Goal: Task Accomplishment & Management: Manage account settings

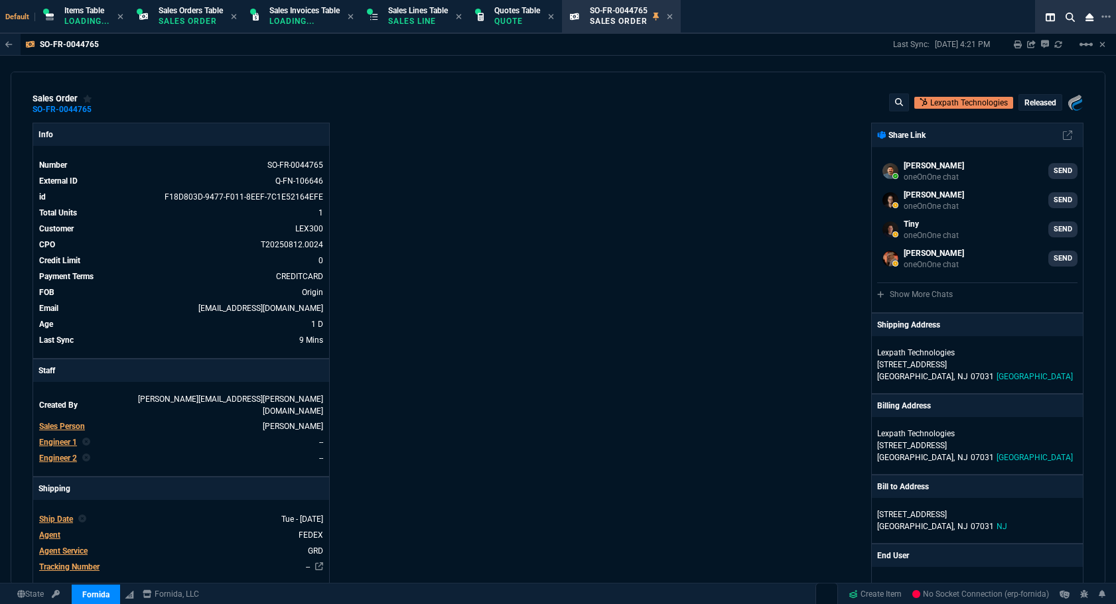
select select "12: [PERSON_NAME]"
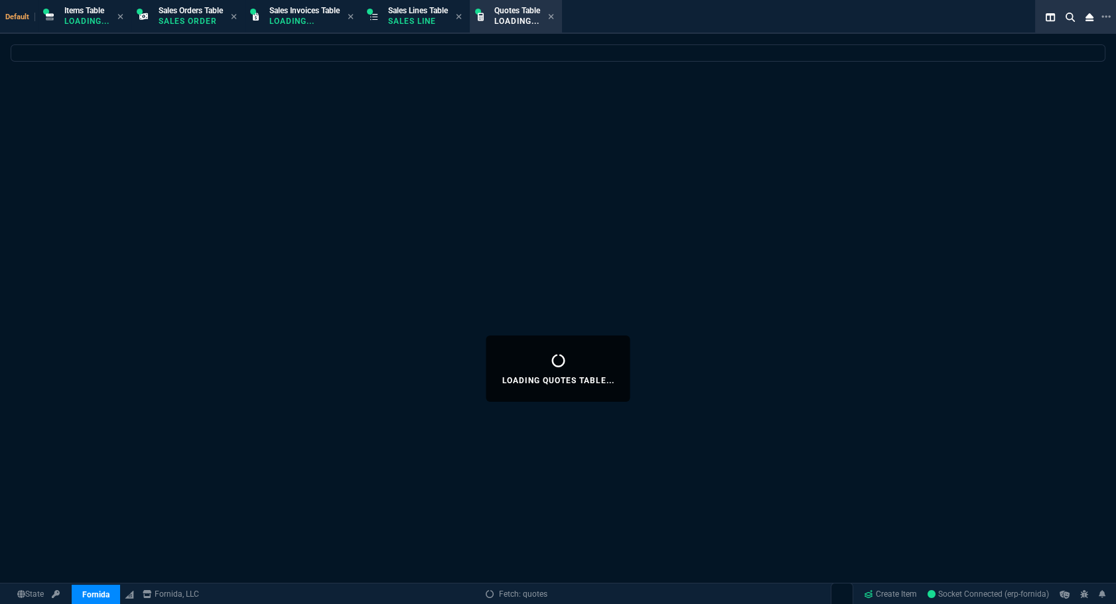
select select
select select "12: [PERSON_NAME]"
select select
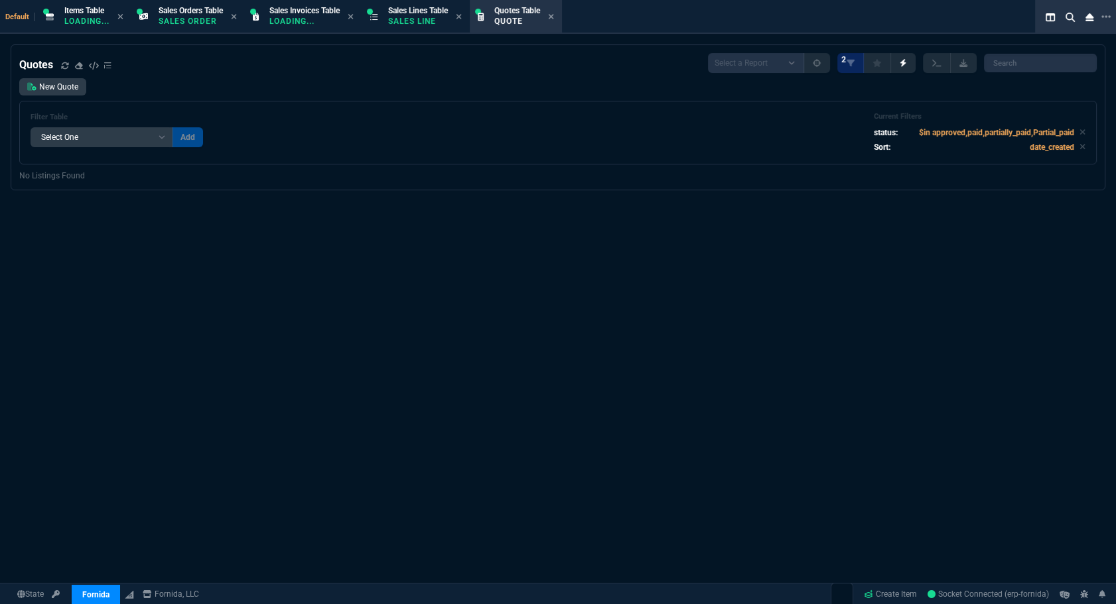
drag, startPoint x: 987, startPoint y: 243, endPoint x: 970, endPoint y: 262, distance: 25.3
click at [987, 243] on div "Quotes Select a Report Fruit (MTD) APPROVED Quotes 2 New Quote Filter Table Sel…" at bounding box center [558, 368] width 1116 height 649
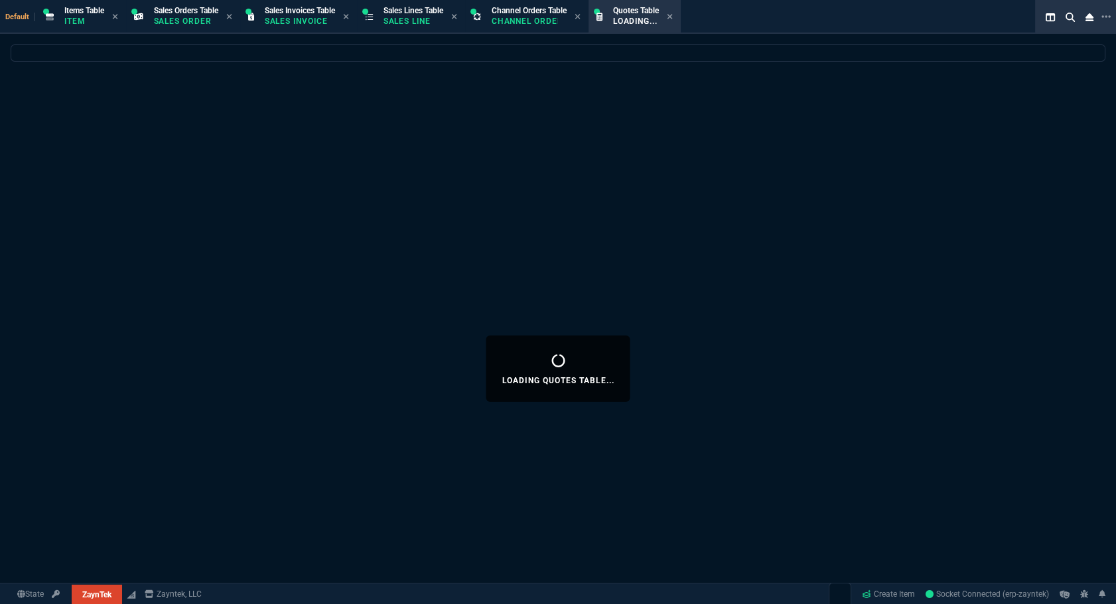
select select "12: [PERSON_NAME]"
select select
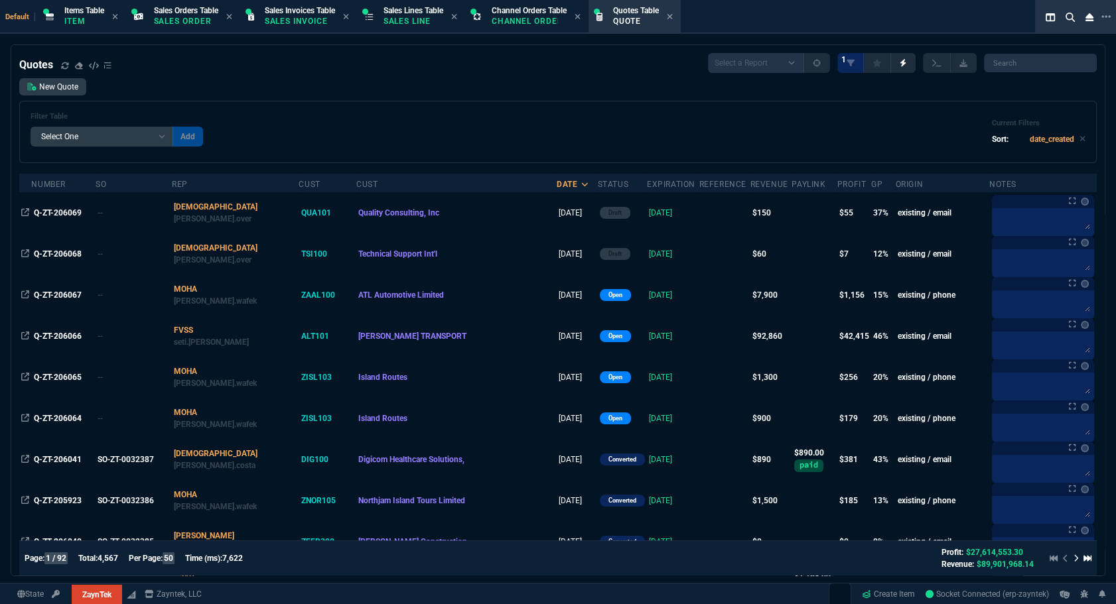
click at [469, 123] on div "Filter Table Select One Add Filter () creator (creator) Cust (headers.customerN…" at bounding box center [558, 132] width 1055 height 40
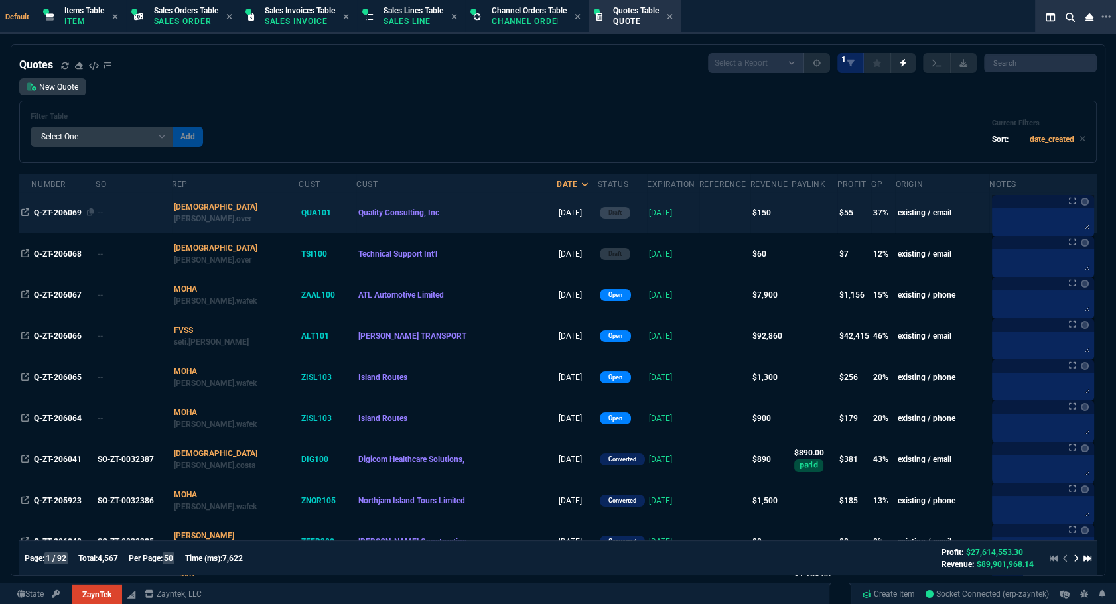
click at [53, 212] on span "Q-ZT-206069" at bounding box center [58, 212] width 48 height 9
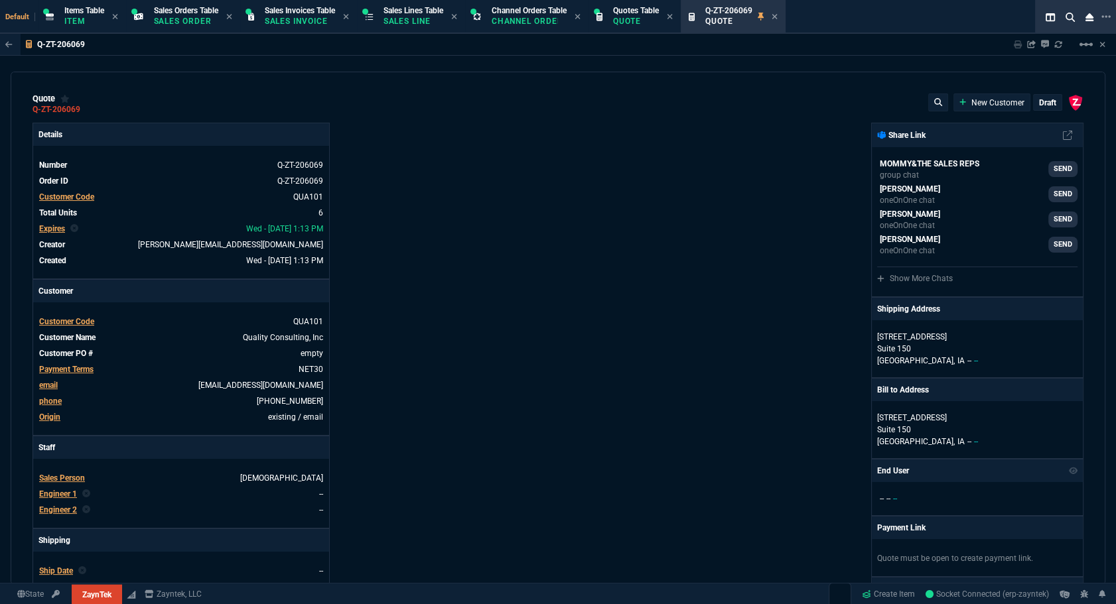
type input "40"
type input "10"
type input "87"
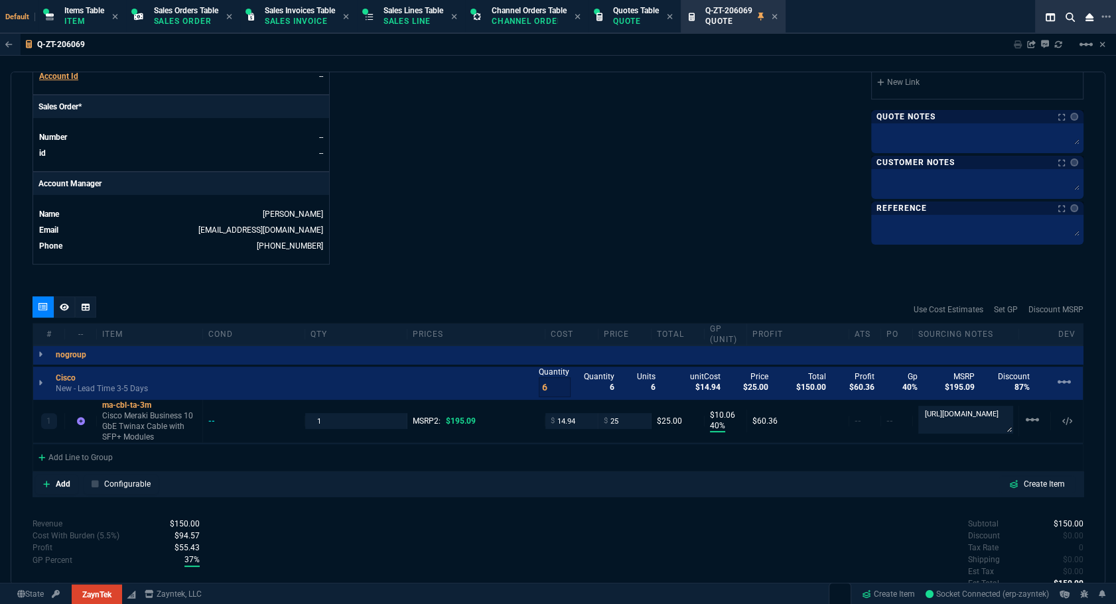
scroll to position [637, 0]
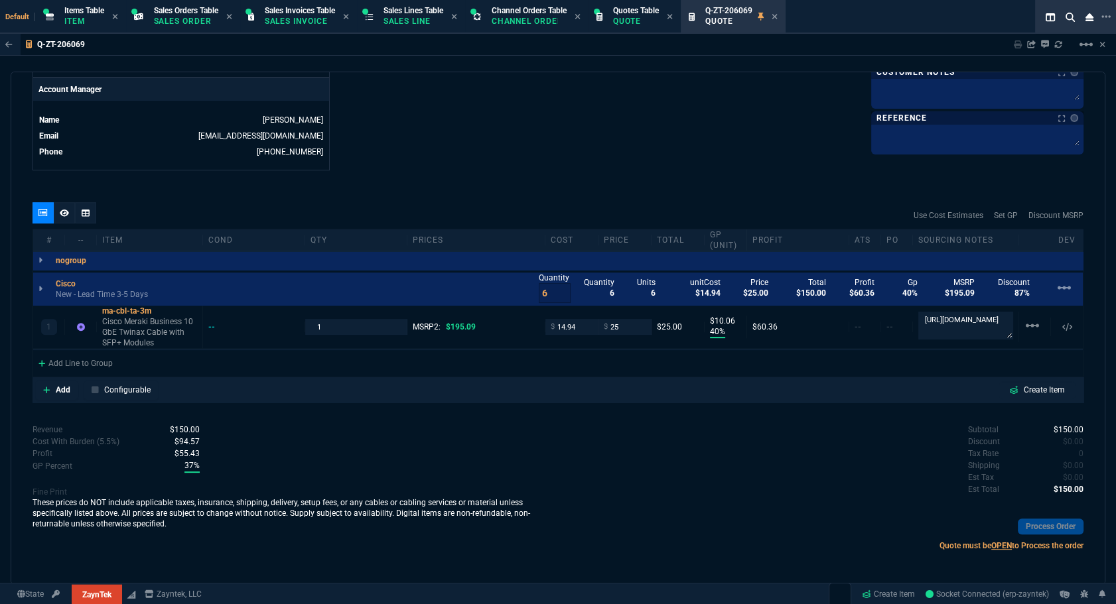
click at [61, 218] on div at bounding box center [64, 212] width 21 height 21
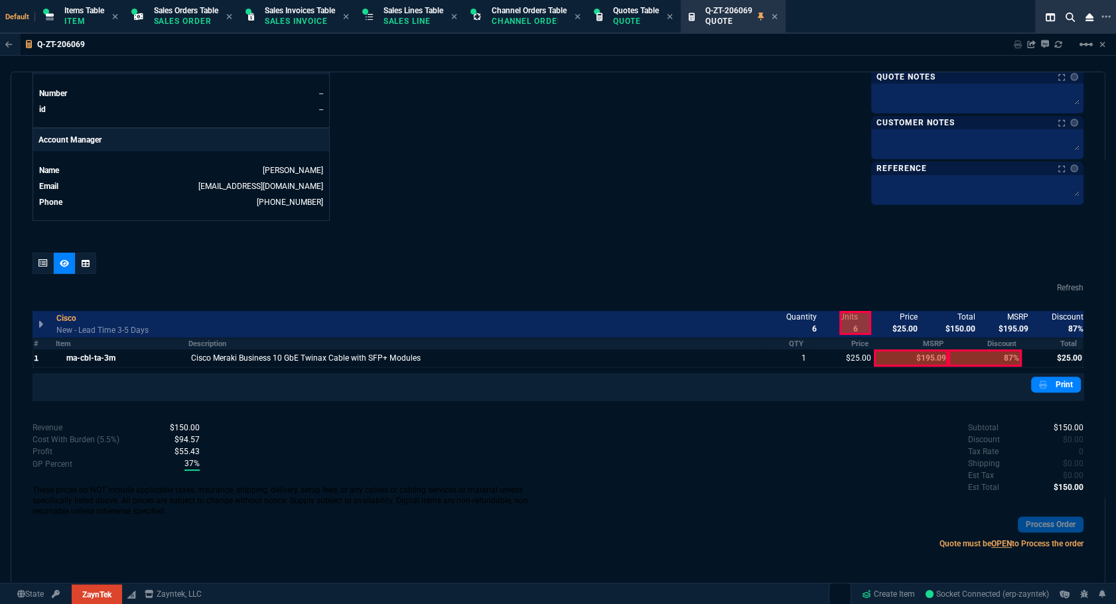
scroll to position [584, 0]
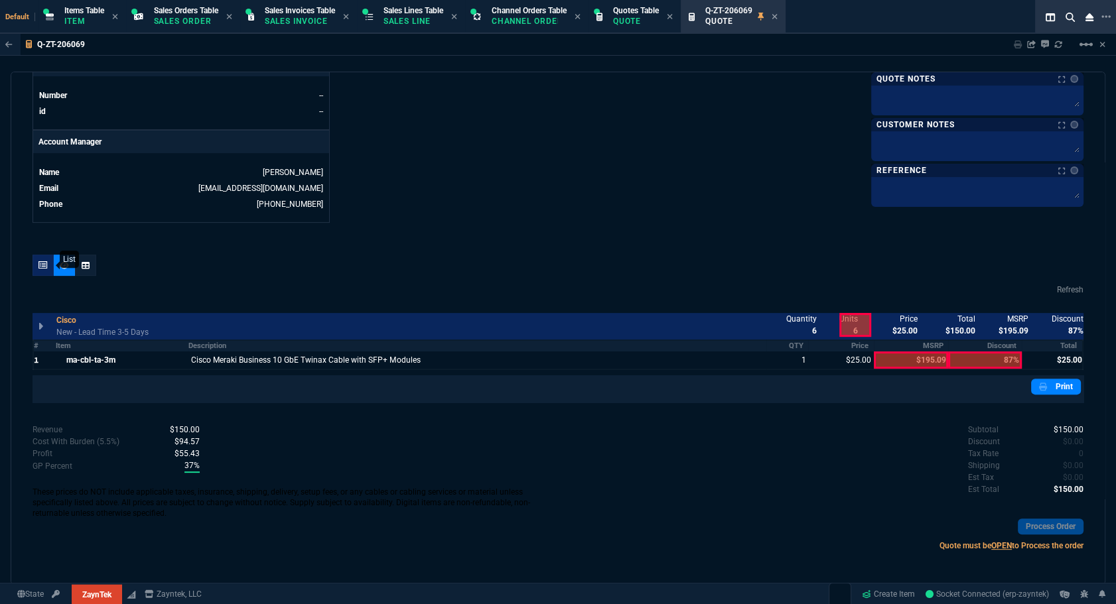
click at [40, 261] on icon at bounding box center [42, 265] width 9 height 8
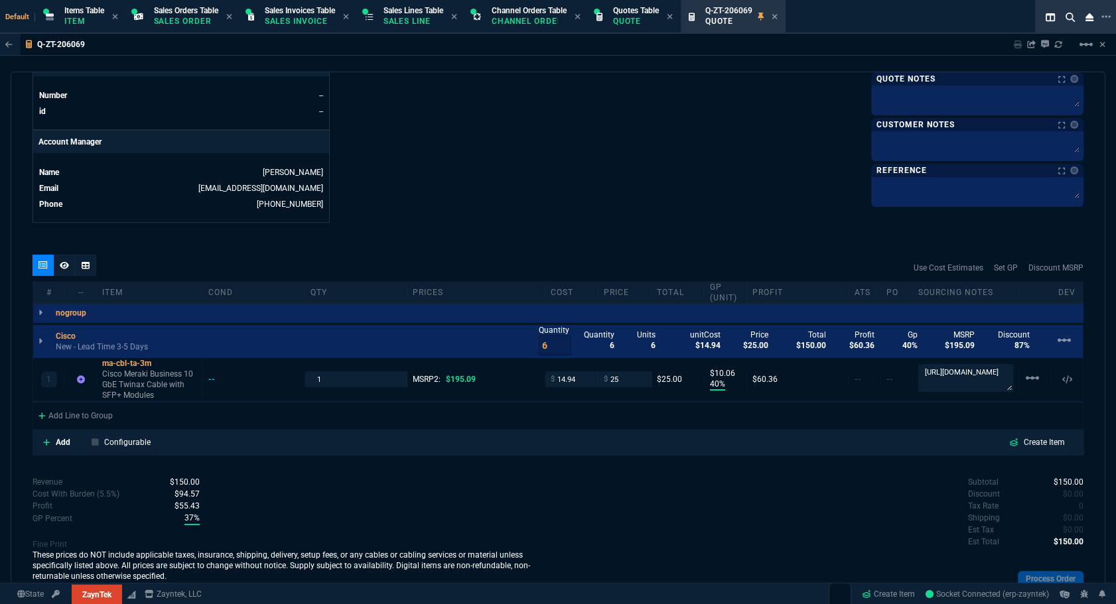
scroll to position [637, 0]
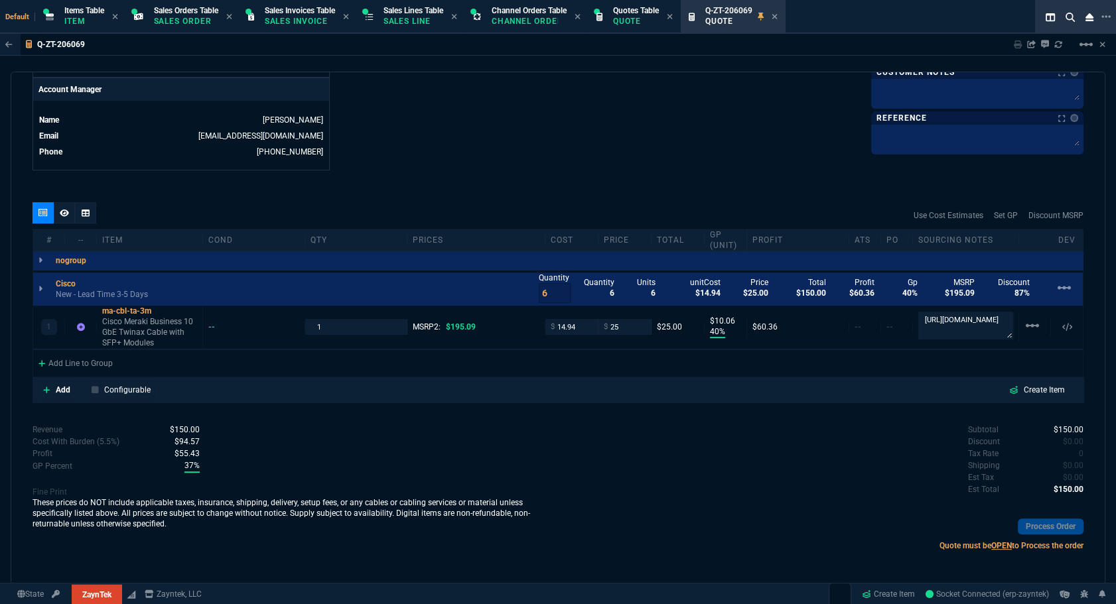
type input "40"
type input "10"
type input "87"
click at [62, 210] on icon at bounding box center [64, 213] width 9 height 8
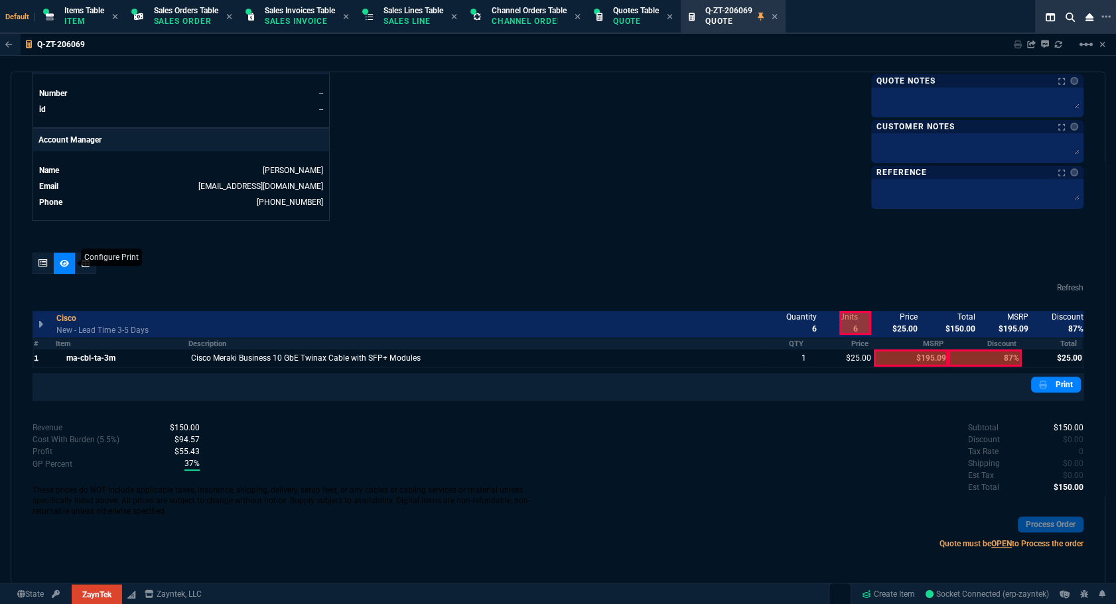
scroll to position [584, 0]
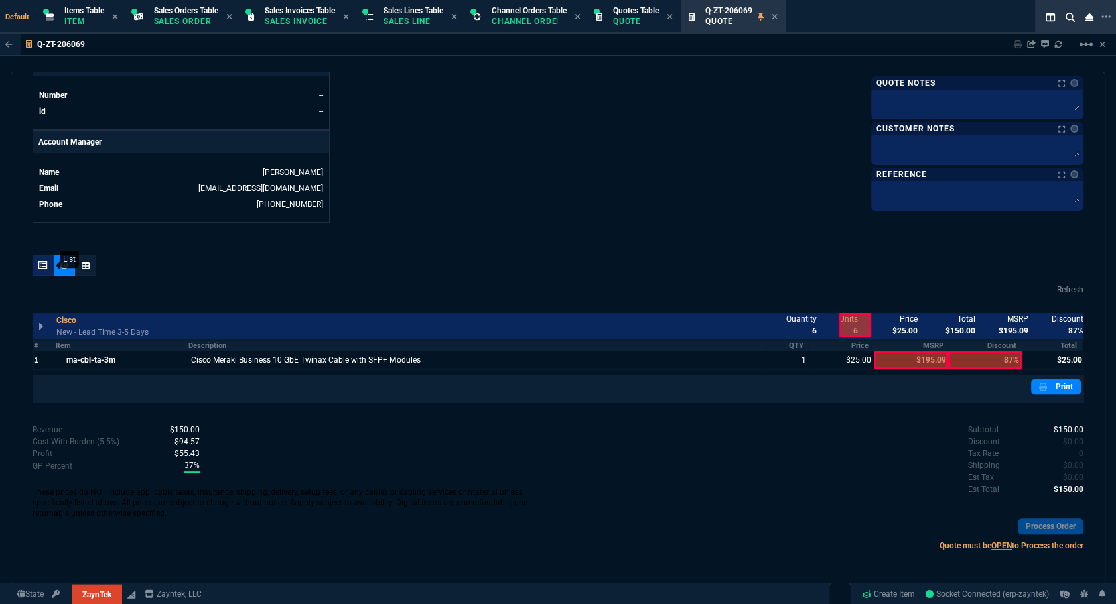
click at [39, 266] on icon at bounding box center [42, 265] width 9 height 8
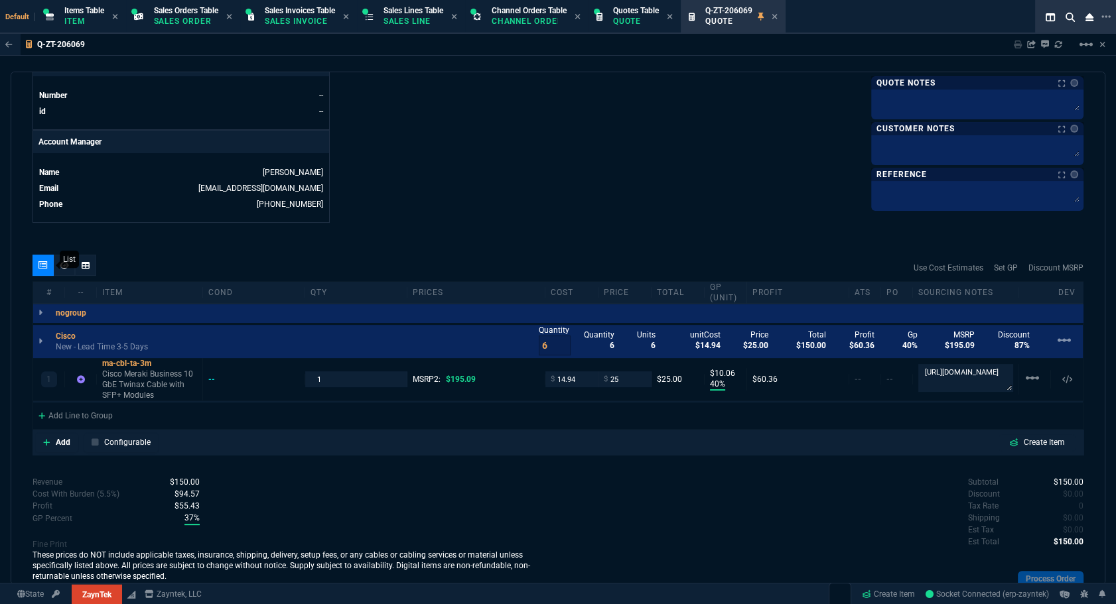
type input "40"
type input "10"
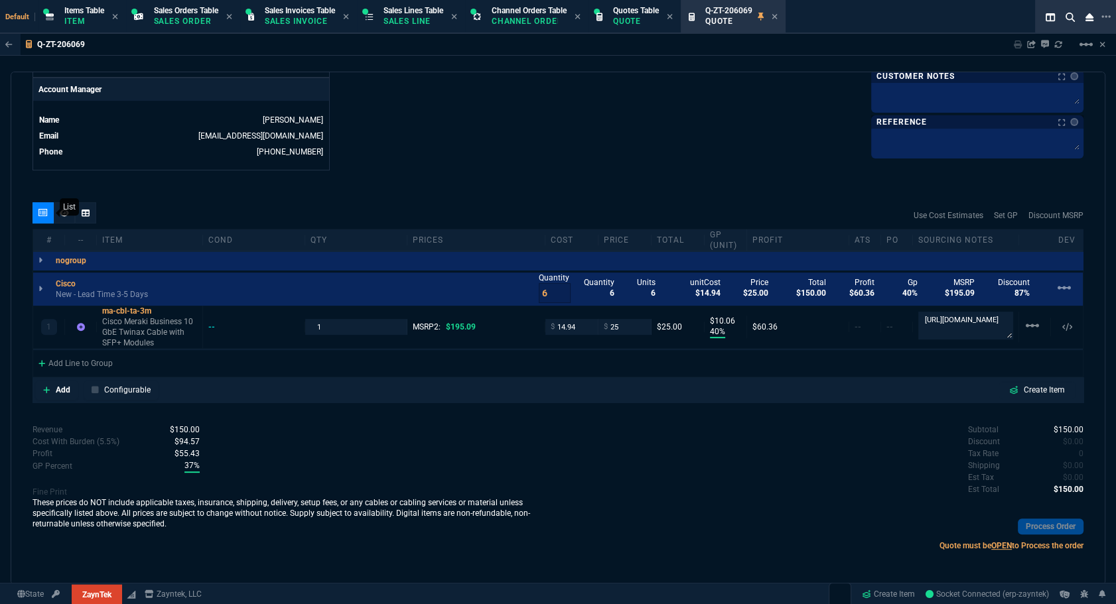
type input "87"
click at [623, 324] on input "25" at bounding box center [625, 326] width 42 height 15
type input "29"
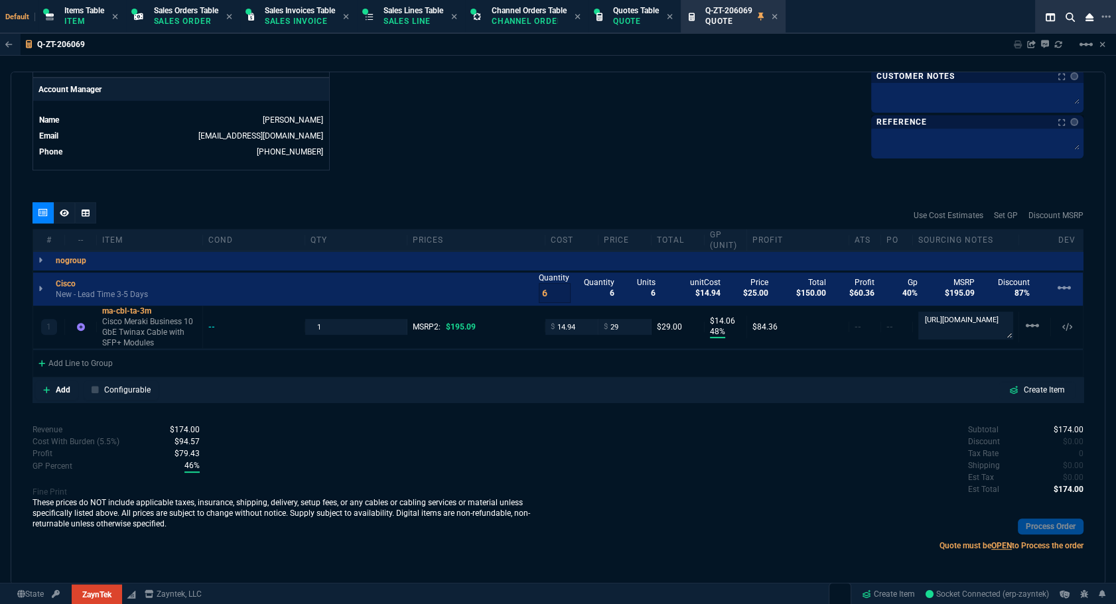
type input "48"
type input "14"
type input "85"
click at [638, 331] on input "29" at bounding box center [625, 326] width 42 height 15
type input "32"
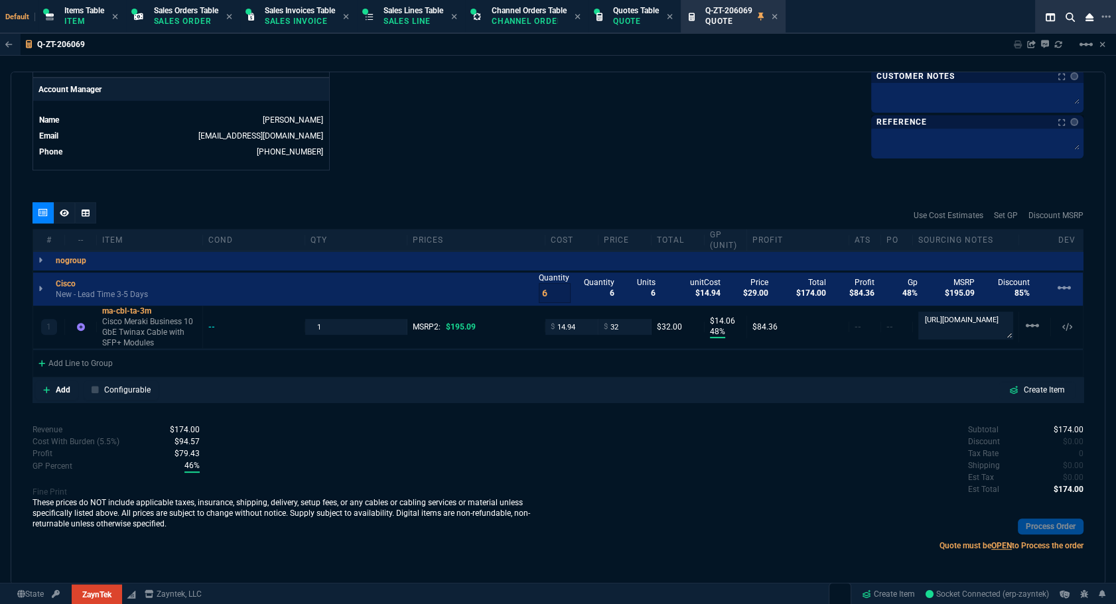
type input "32"
type input "53"
type input "17"
type input "84"
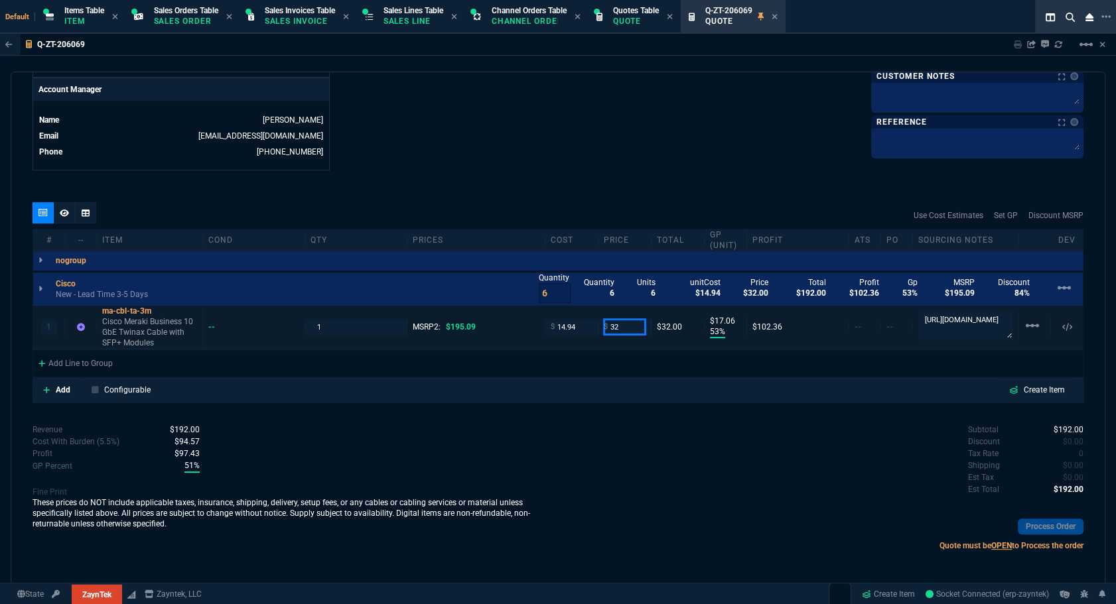
click at [619, 330] on input "32" at bounding box center [625, 326] width 42 height 15
type input "30"
type input "50"
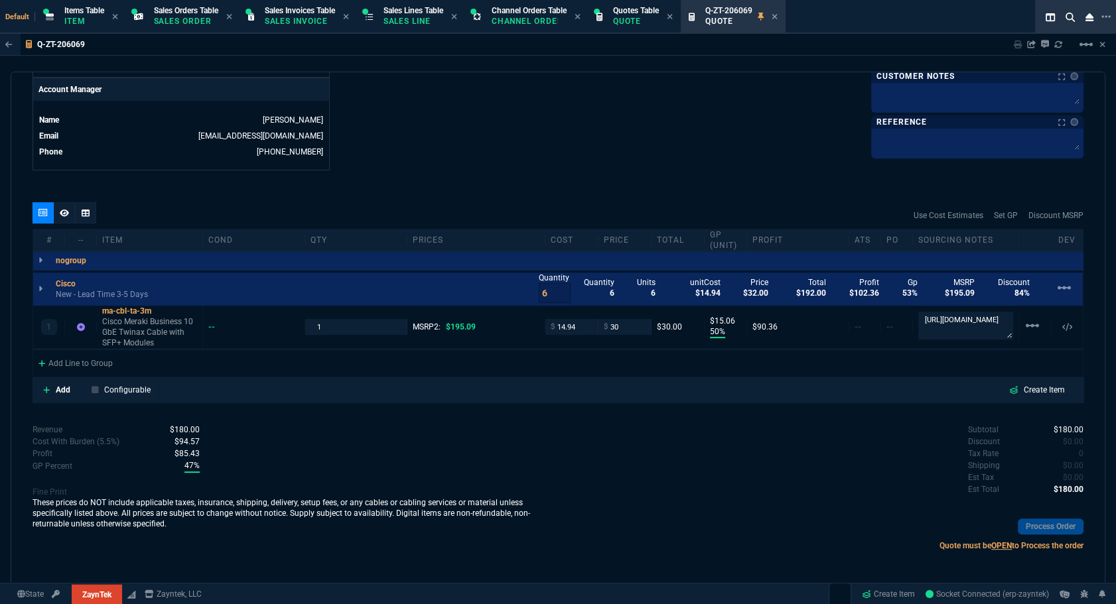
type input "15"
type input "85"
click at [618, 326] on input "30" at bounding box center [625, 326] width 42 height 15
type input "29"
click at [627, 183] on div "quote Q-ZT-206069 draft ZaynTek, LLC 2609 Technology Dr Suite 200 Plano, TX 750…" at bounding box center [558, 328] width 1095 height 513
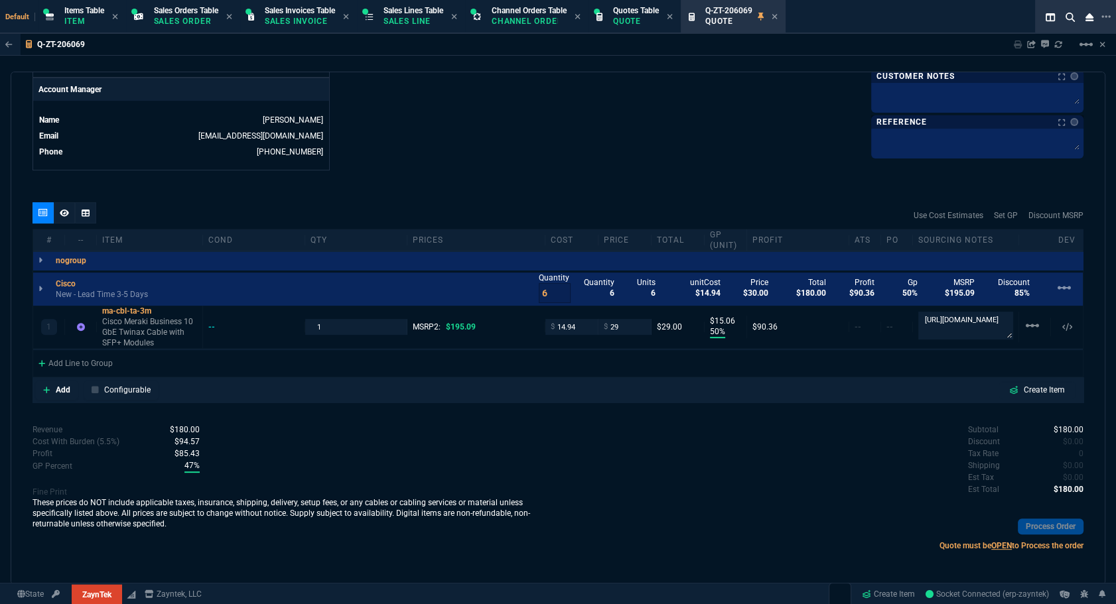
type input "29"
type input "48"
type input "14"
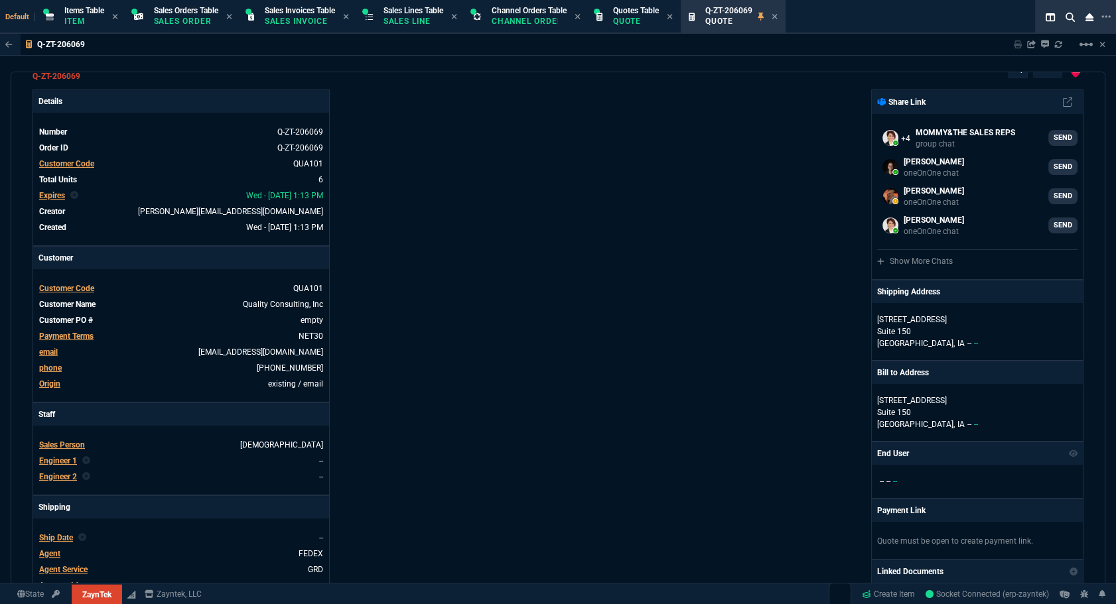
scroll to position [0, 0]
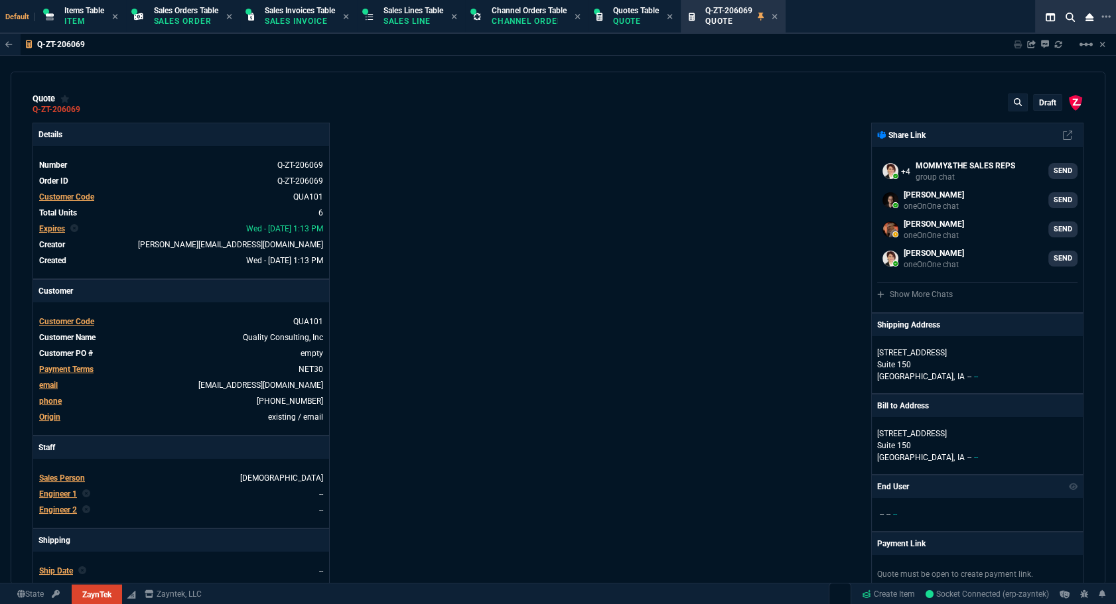
click at [1039, 103] on p "draft" at bounding box center [1047, 103] width 17 height 11
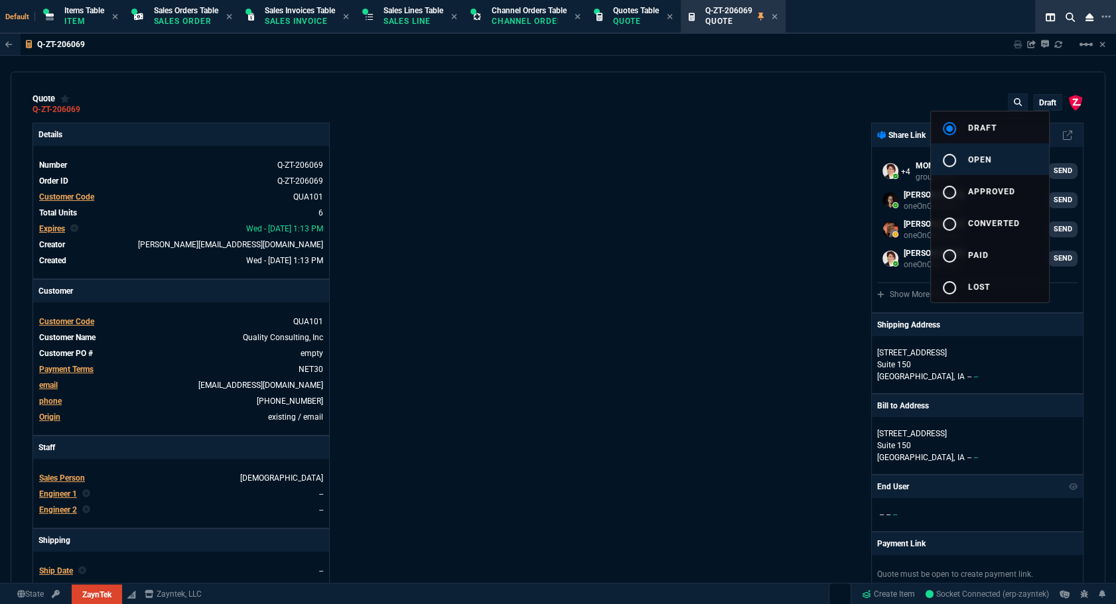
click at [992, 156] on button "radio_button_unchecked open" at bounding box center [990, 159] width 118 height 32
click at [701, 194] on div at bounding box center [558, 302] width 1116 height 604
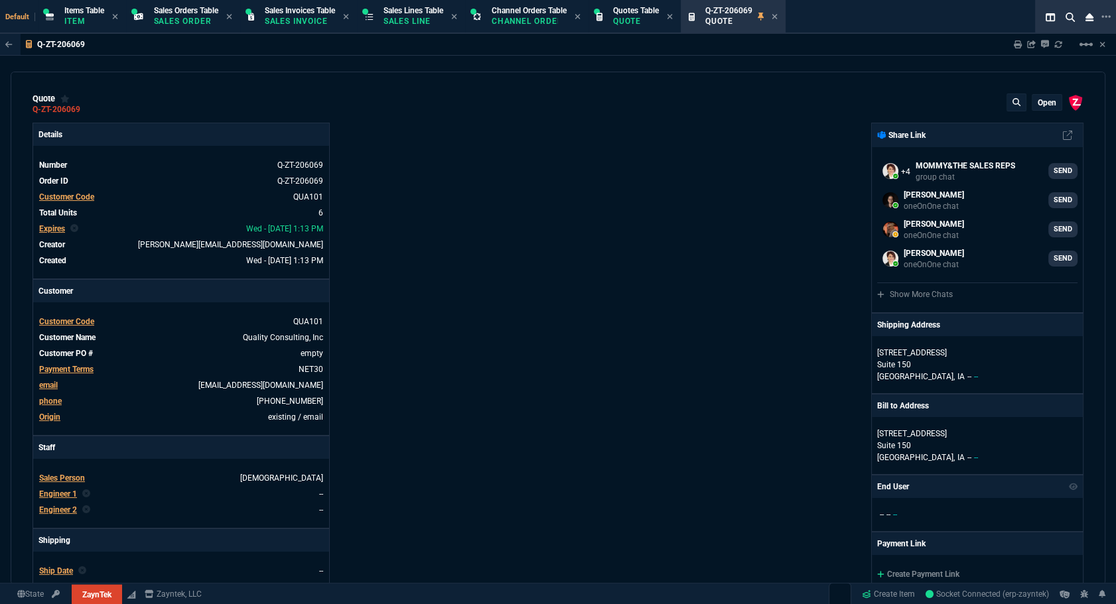
type input "48"
type input "14"
type input "85"
click at [1014, 44] on icon at bounding box center [1018, 44] width 8 height 8
type input "85"
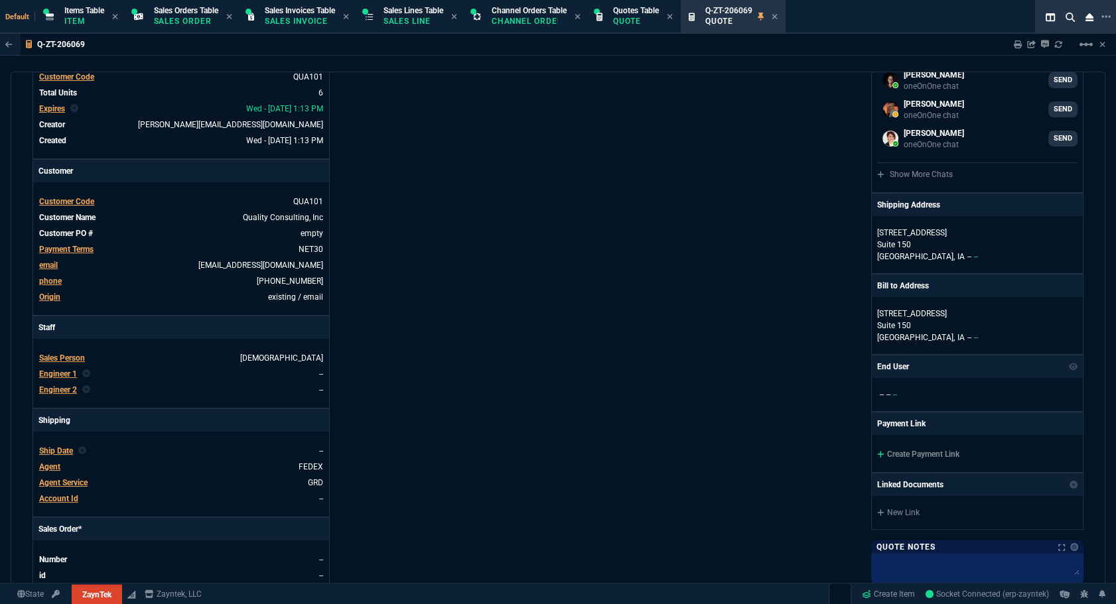
scroll to position [543, 0]
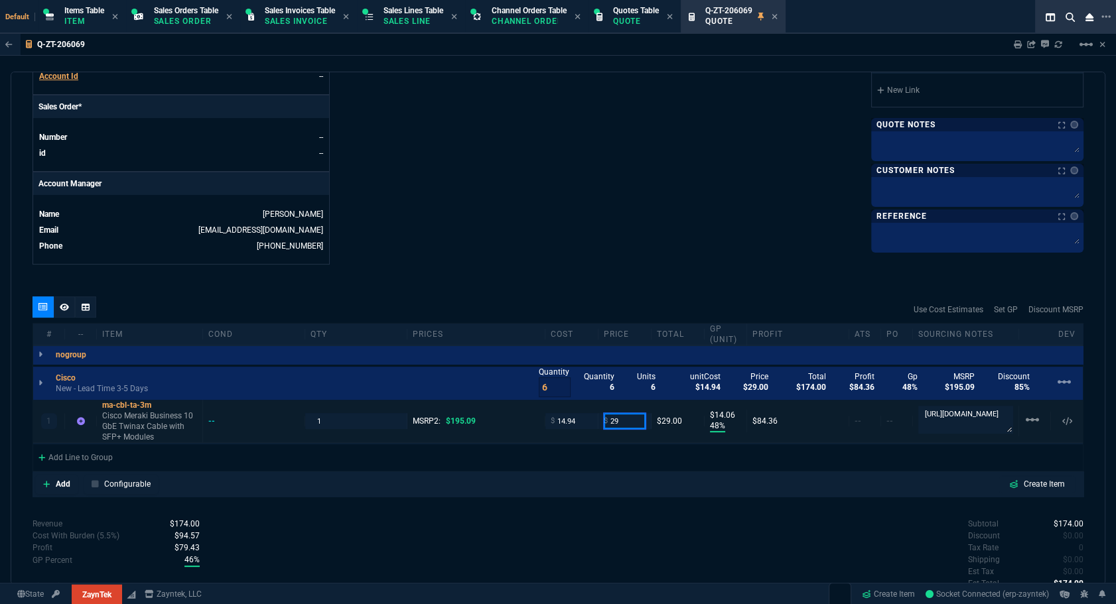
click at [616, 418] on input "29" at bounding box center [625, 420] width 42 height 15
type input "32"
type input "53"
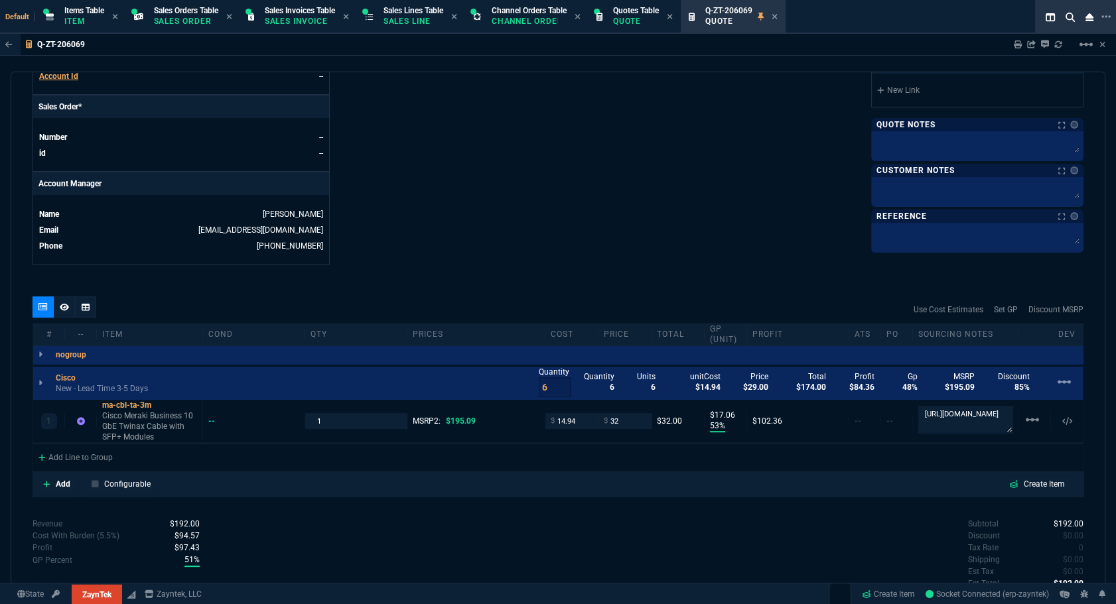
type input "17"
type input "84"
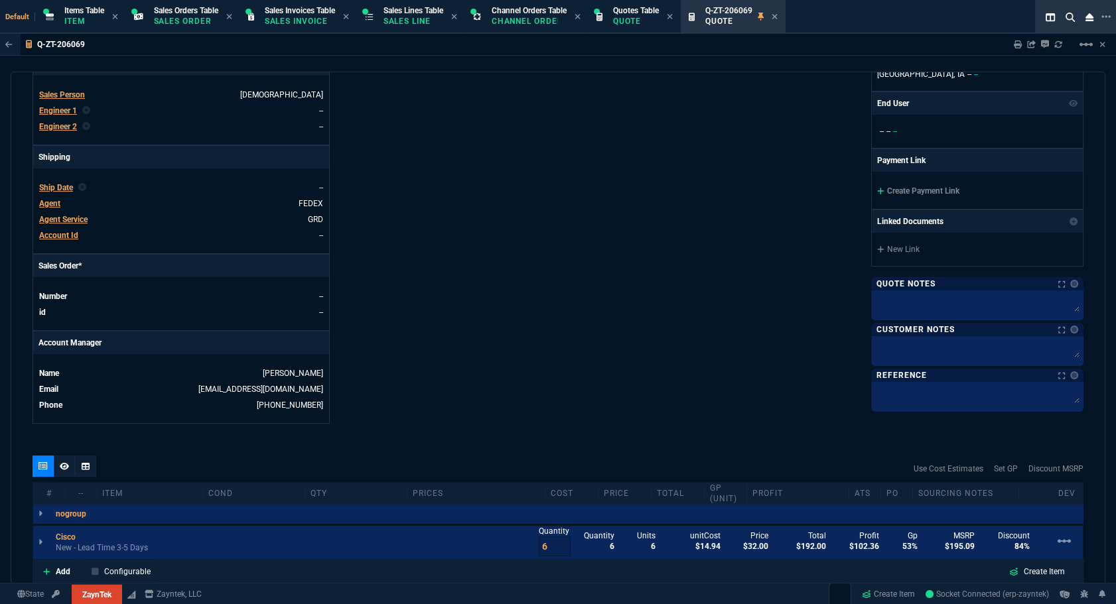
scroll to position [21, 0]
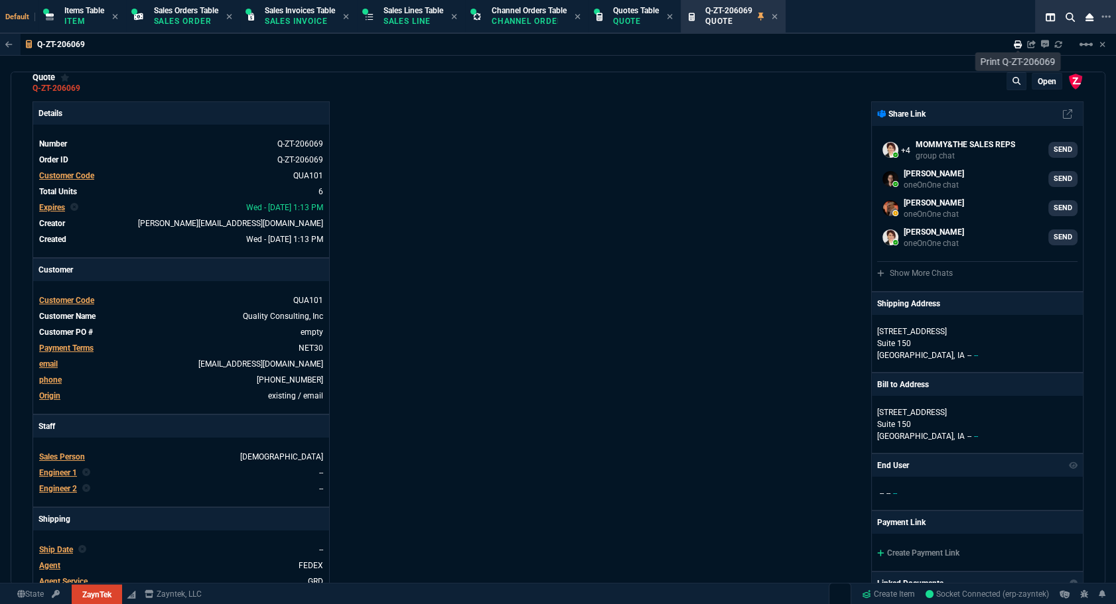
click at [1016, 46] on icon at bounding box center [1018, 44] width 8 height 8
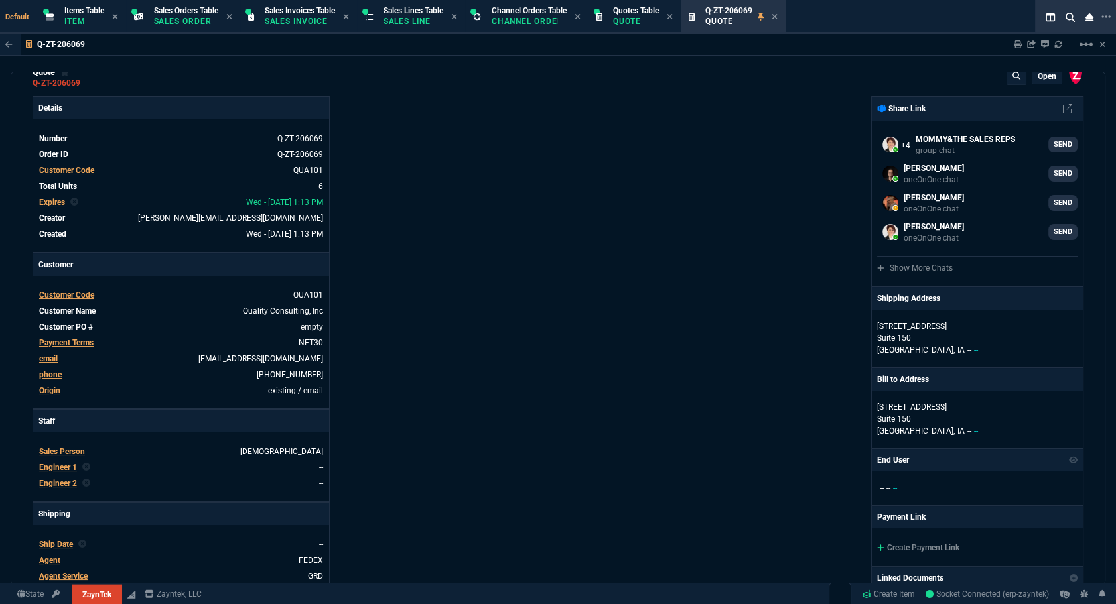
type input "84"
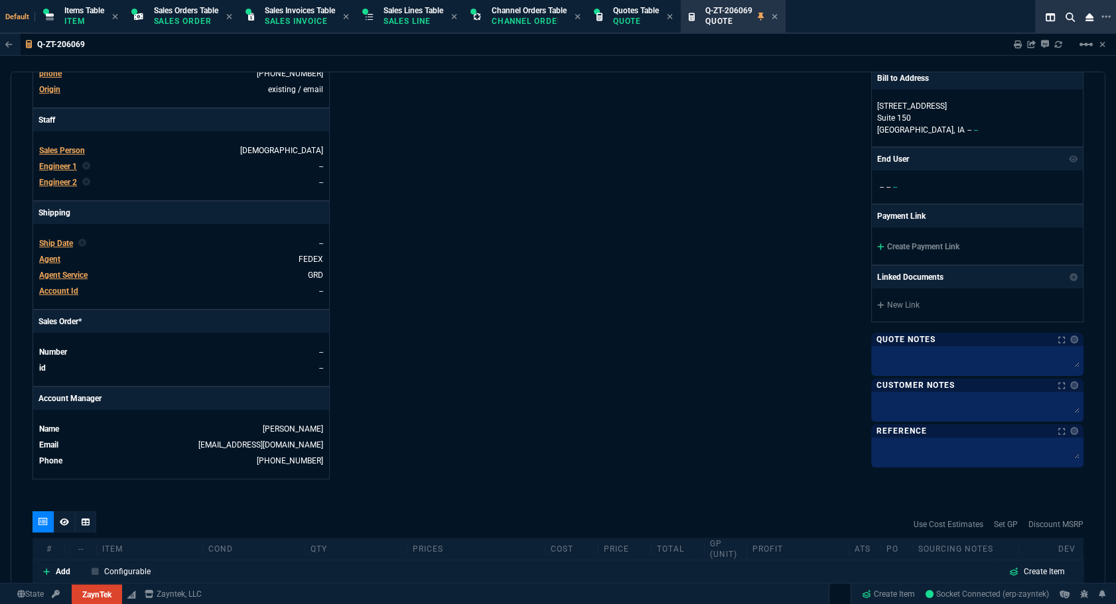
scroll to position [624, 0]
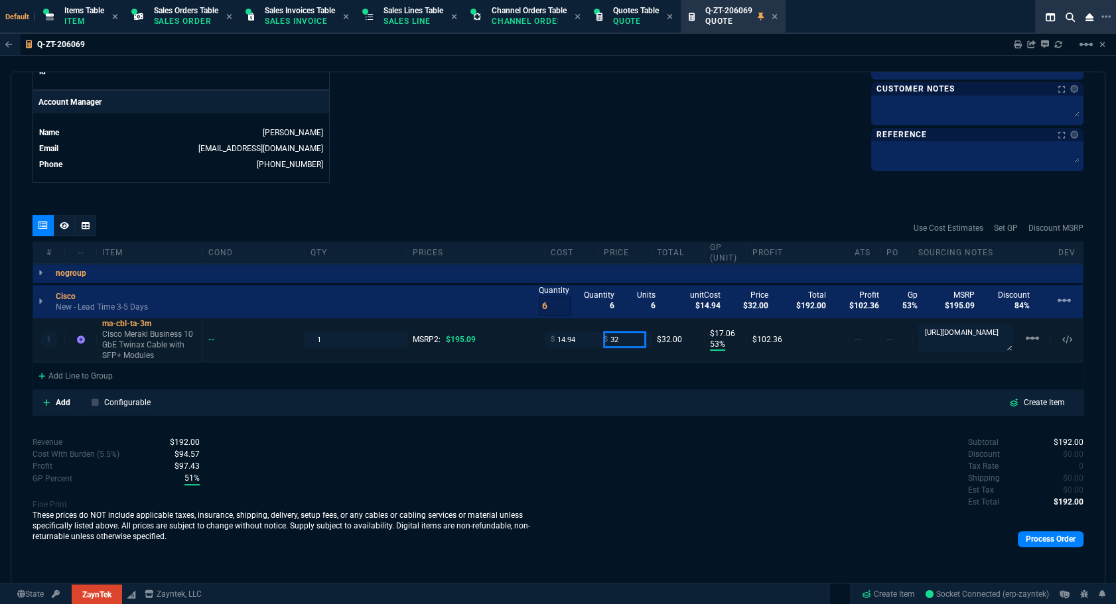
click at [624, 332] on input "32" at bounding box center [625, 339] width 42 height 15
type input "29"
click at [687, 215] on div "Use Cost Estimates Set GP Discount MSRP" at bounding box center [558, 228] width 1051 height 27
type input "29"
type input "48"
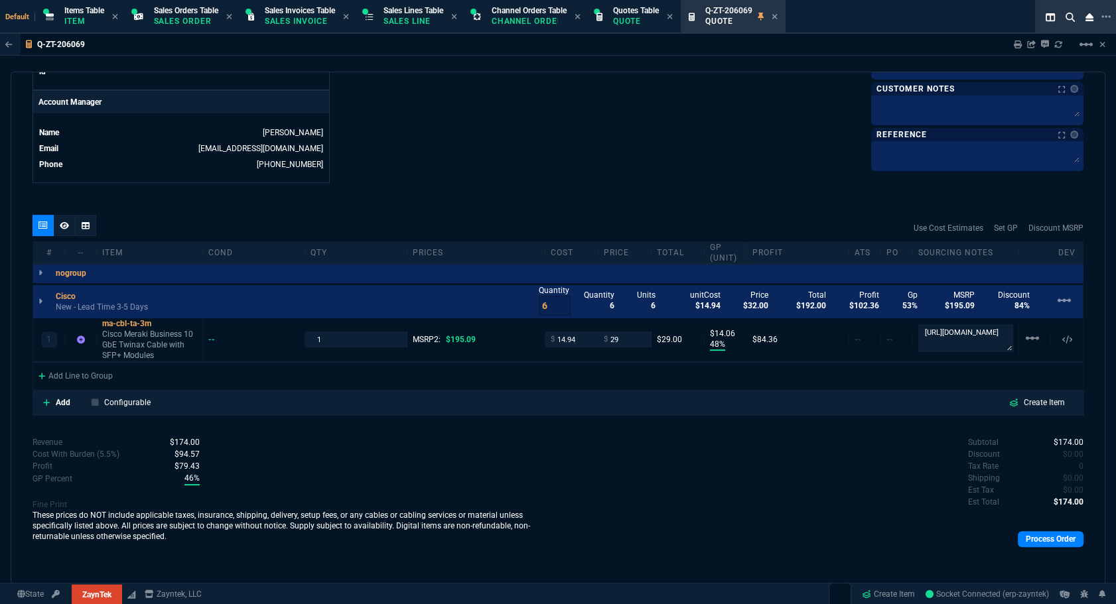
type input "14"
type input "85"
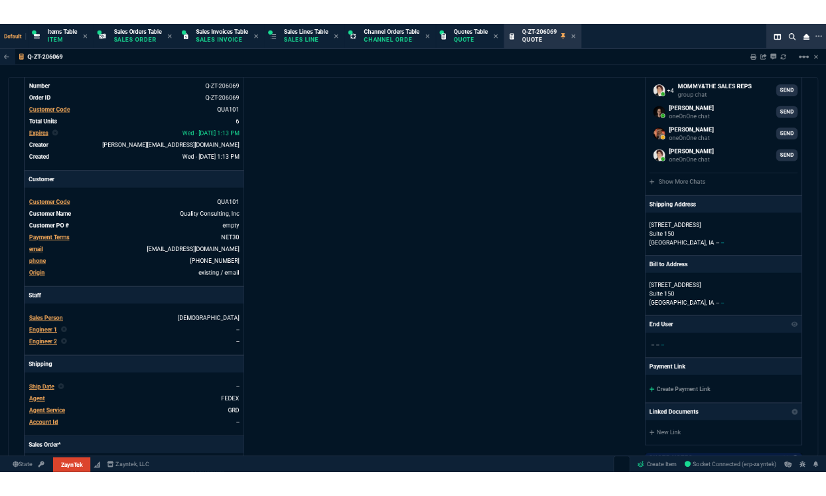
scroll to position [0, 0]
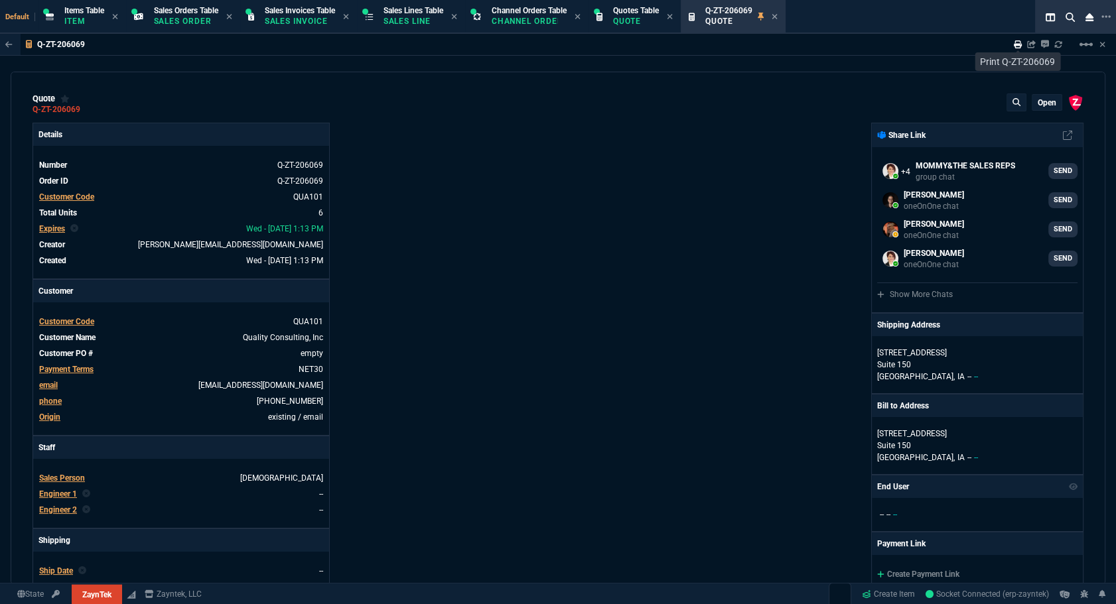
click at [1019, 46] on icon at bounding box center [1018, 44] width 8 height 8
type input "48"
type input "14"
type input "85"
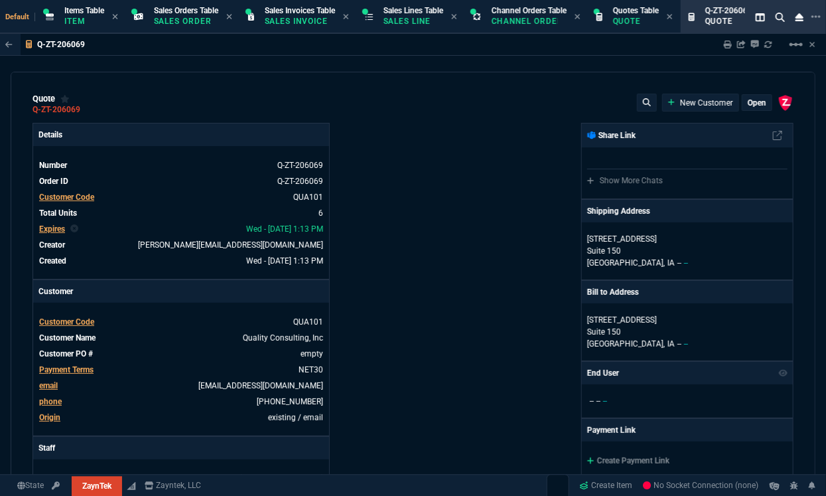
select select "12: ROSS"
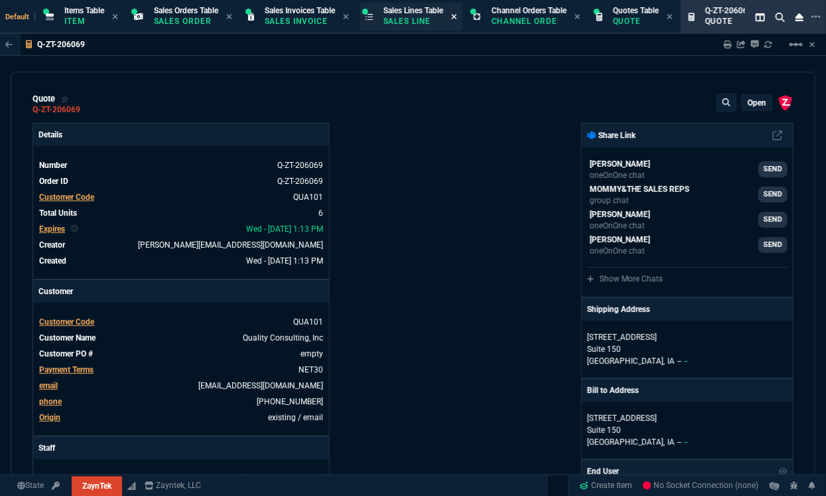
type input "48"
type input "14"
type input "85"
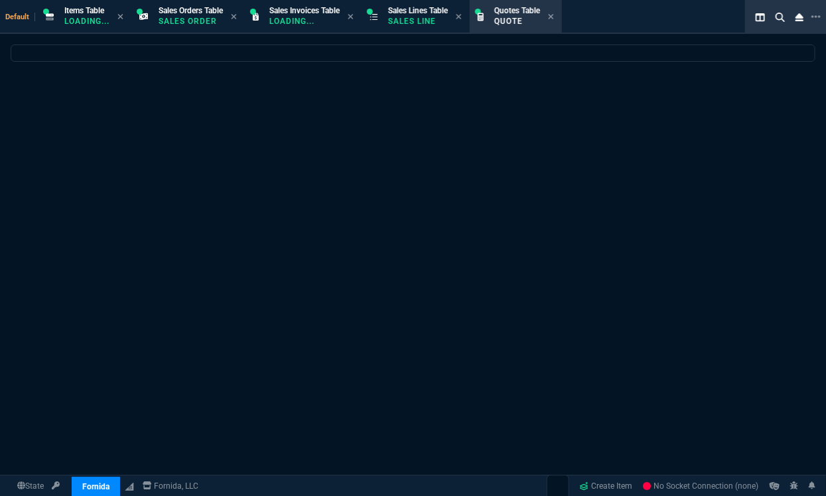
select select
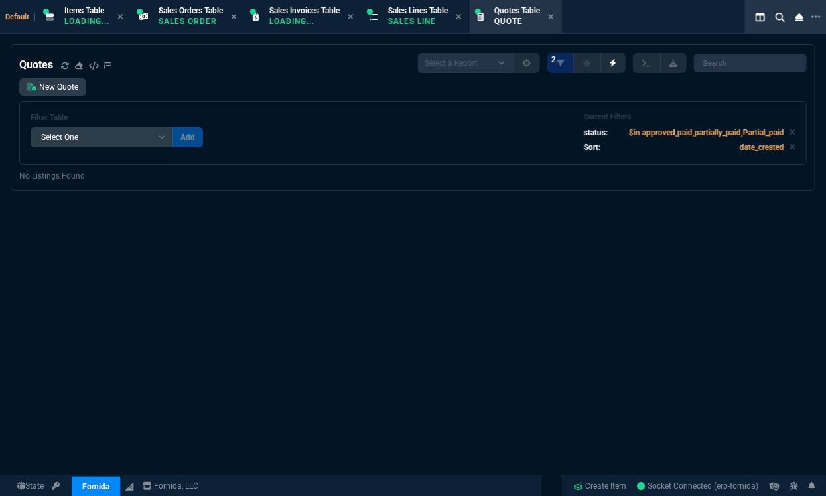
select select "12: [PERSON_NAME]"
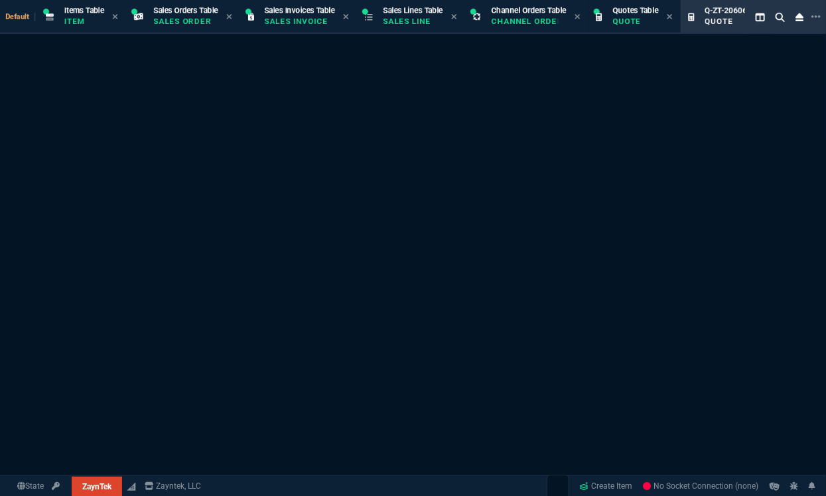
select select "12: [PERSON_NAME]"
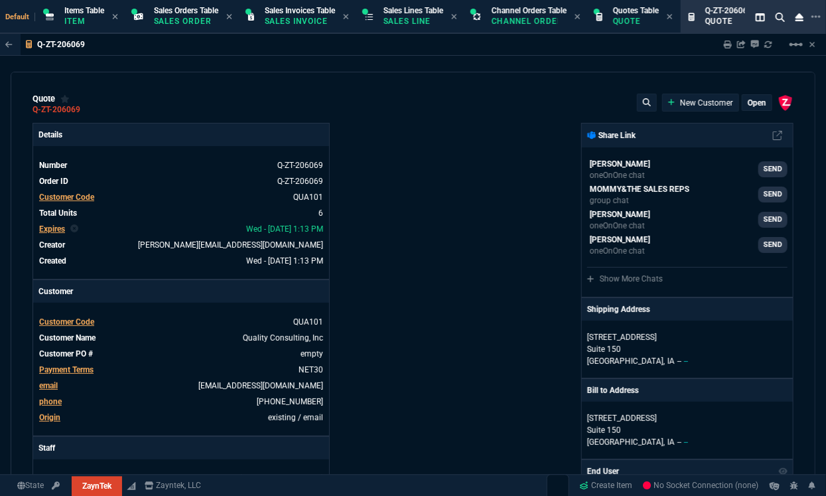
type input "48"
type input "14"
type input "85"
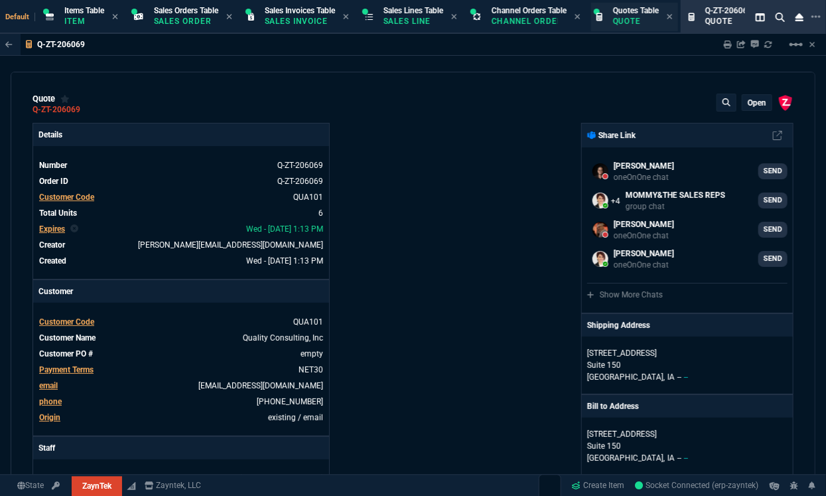
click at [633, 19] on p "Quote" at bounding box center [636, 21] width 46 height 11
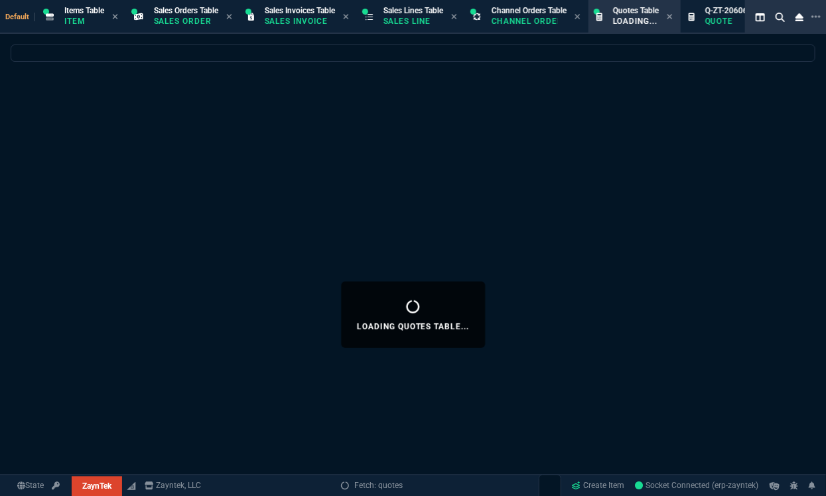
select select
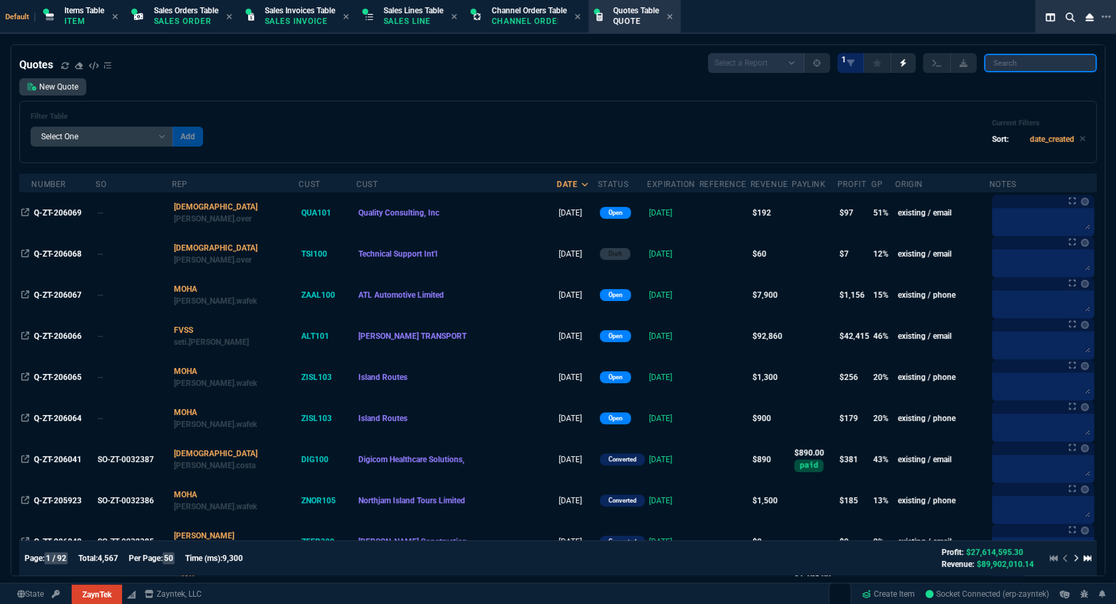
click at [825, 67] on input "search" at bounding box center [1040, 63] width 113 height 19
paste input "SO-ZT-0032352"
type input "SO-ZT-0032352"
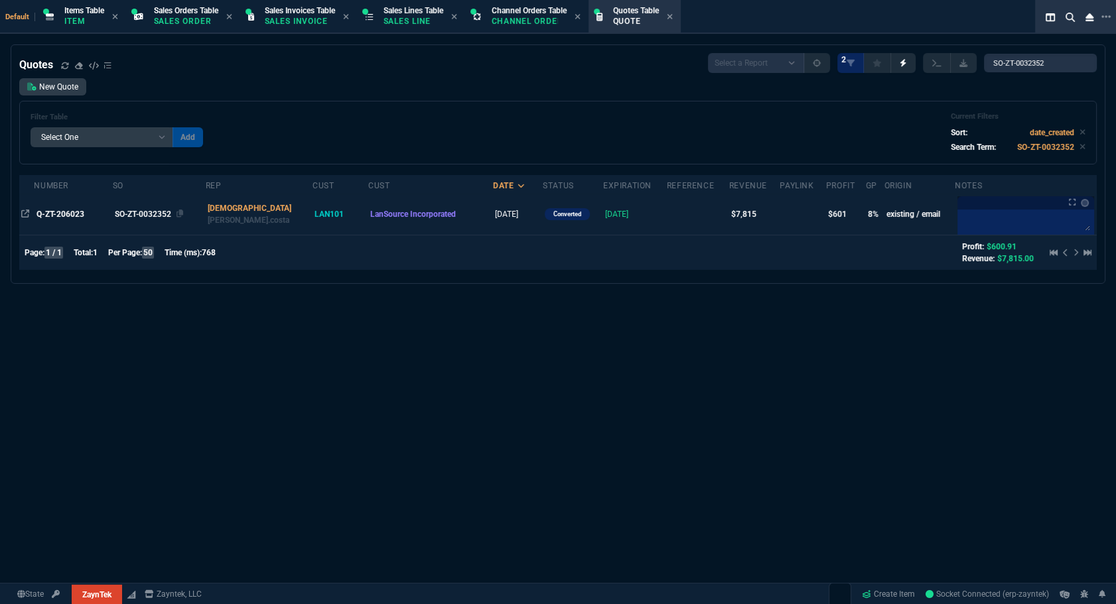
click at [136, 217] on div "SO-ZT-0032352" at bounding box center [158, 214] width 86 height 12
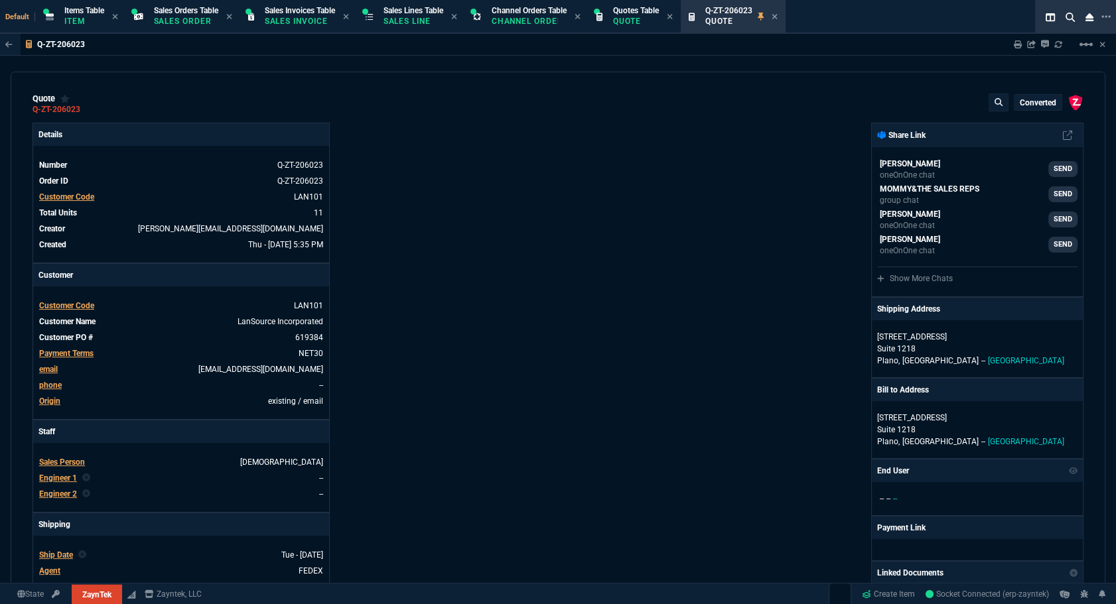
type input "2"
type input "95"
type input "51"
type input "215"
type input "7"
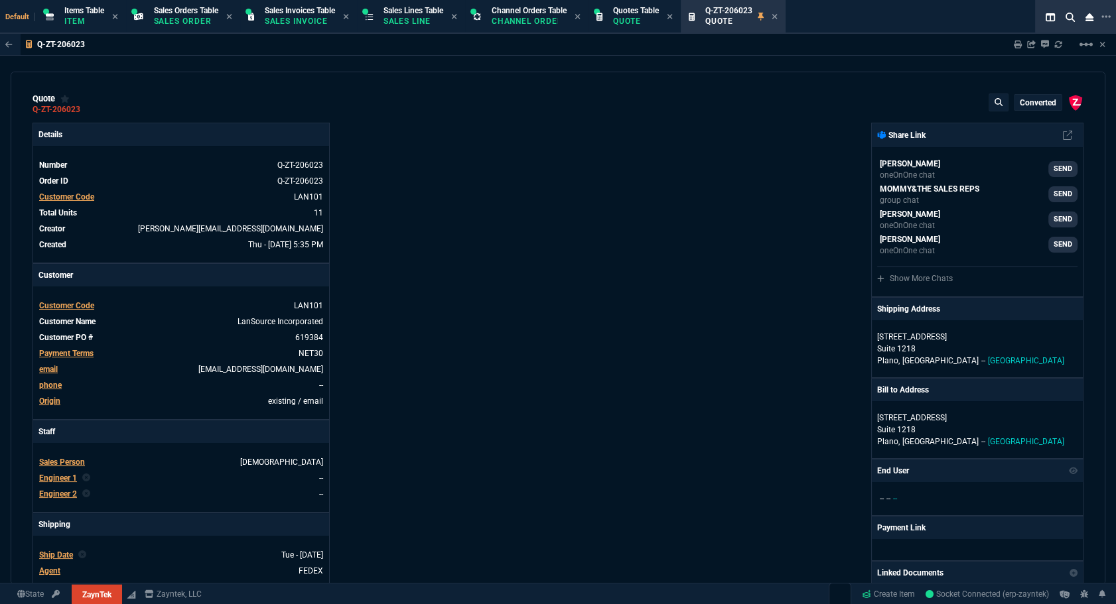
type input "36"
type input "48"
type input "57"
type input "0"
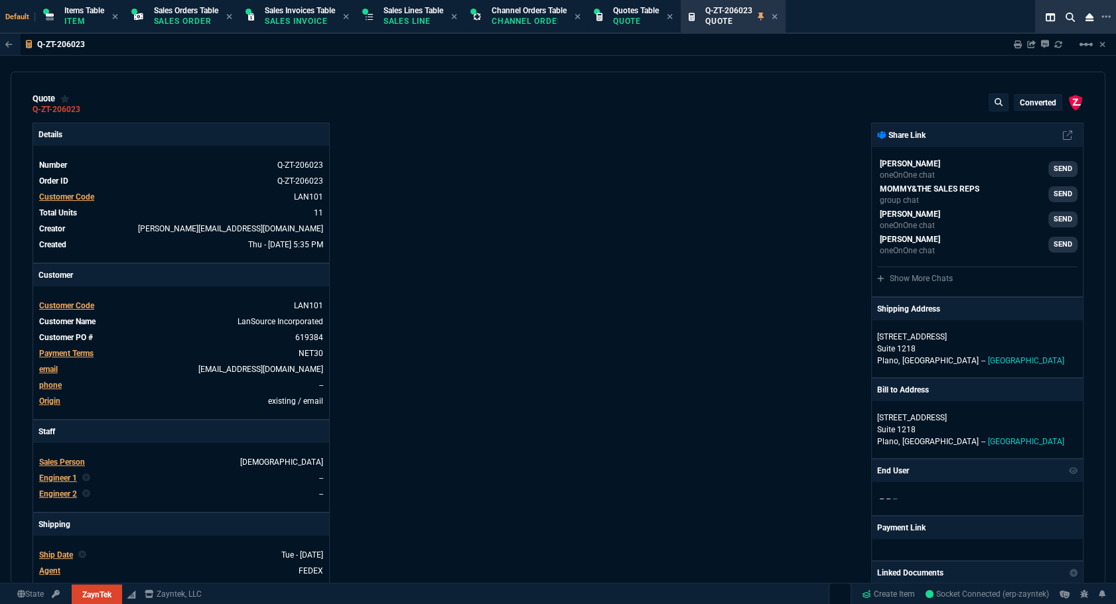
type input "61"
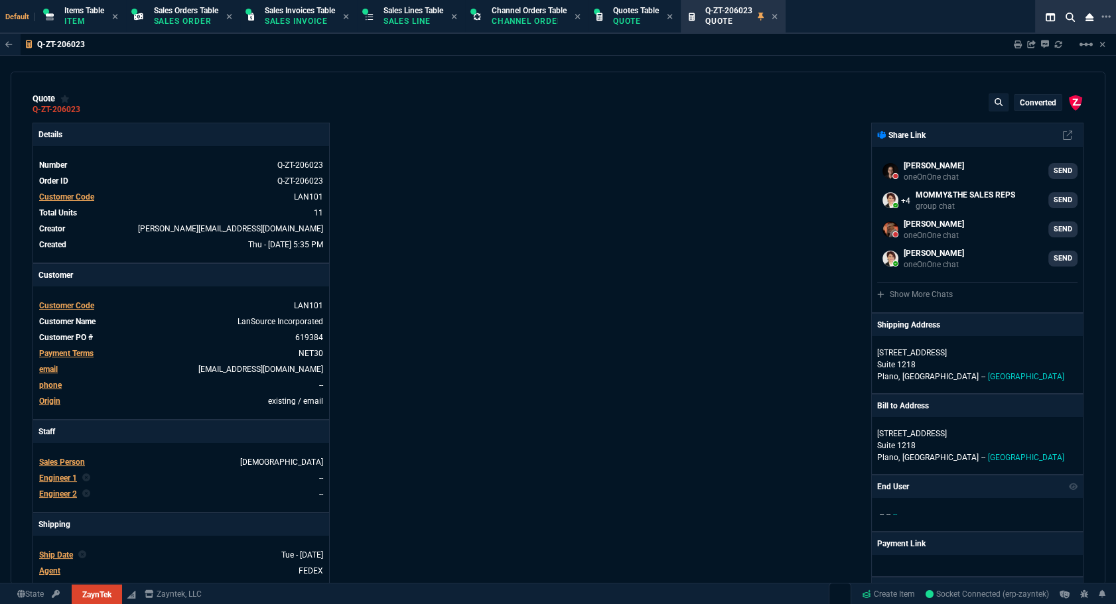
scroll to position [301, 0]
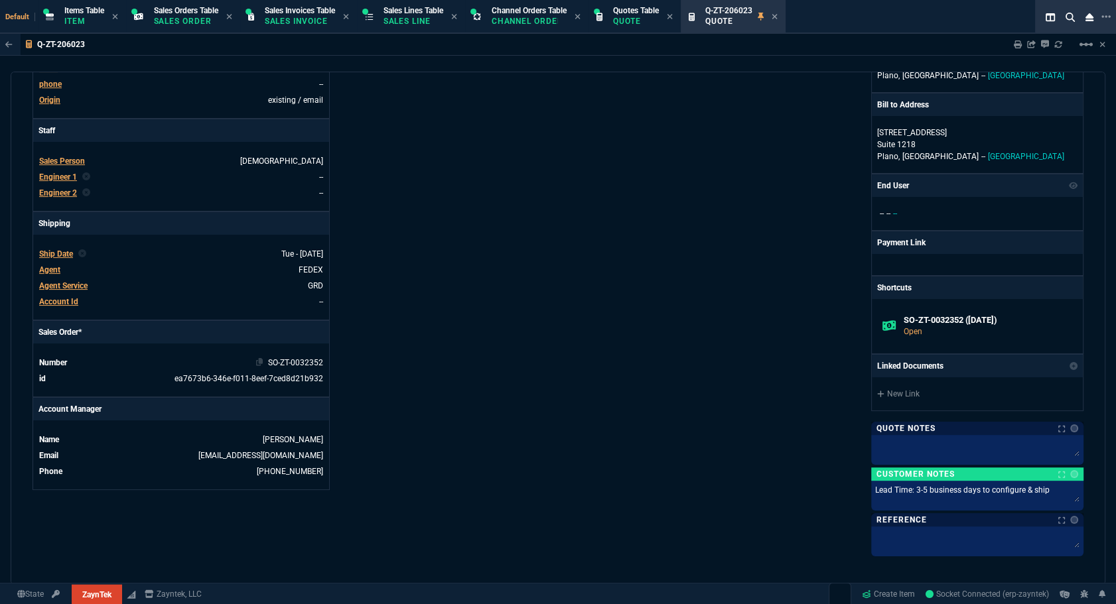
click at [301, 368] on link "SO-ZT-0032352" at bounding box center [295, 362] width 55 height 9
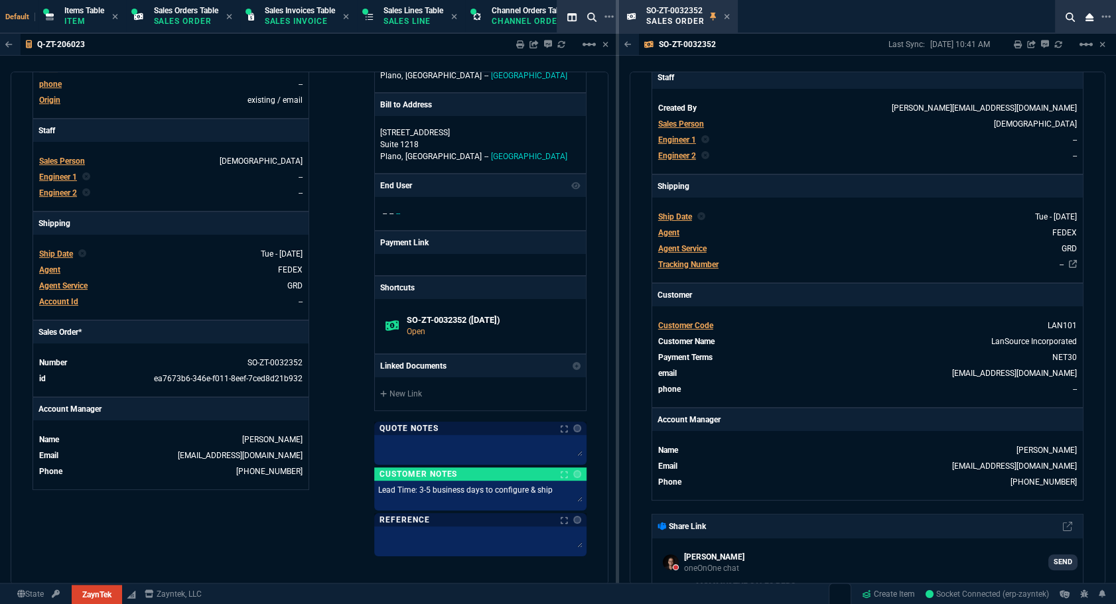
scroll to position [0, 0]
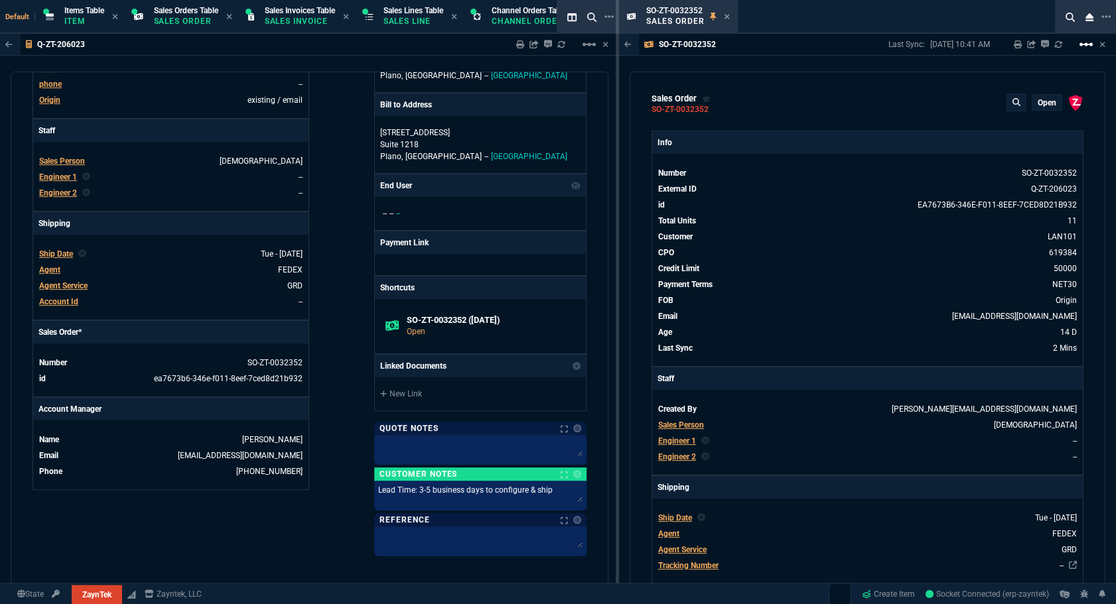
click at [825, 46] on mat-icon "linear_scale" at bounding box center [1086, 44] width 16 height 16
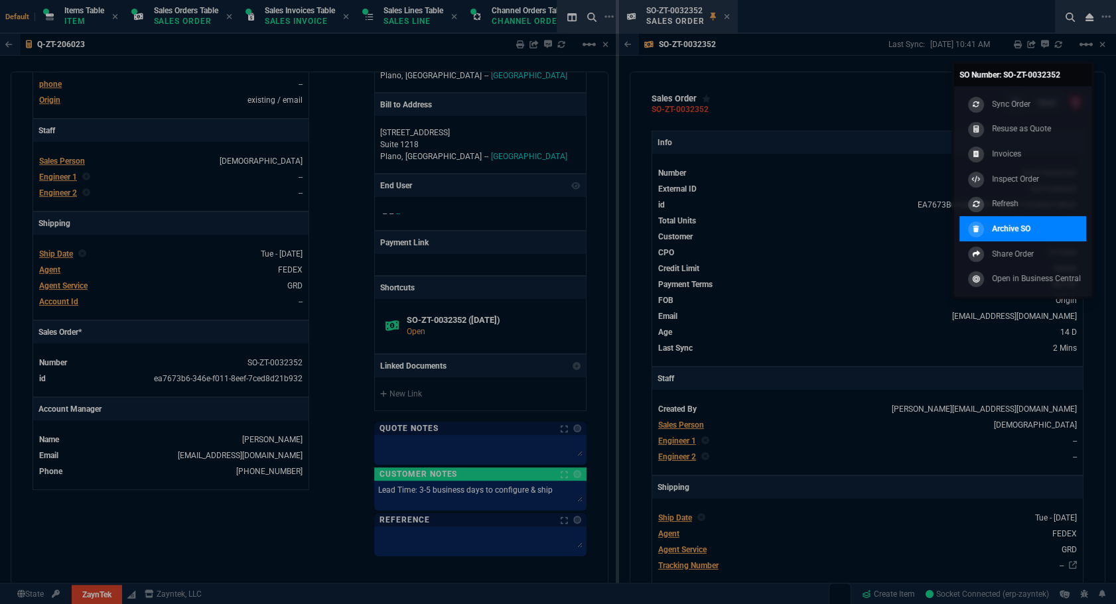
click at [825, 218] on link "Archive SO" at bounding box center [1022, 228] width 127 height 25
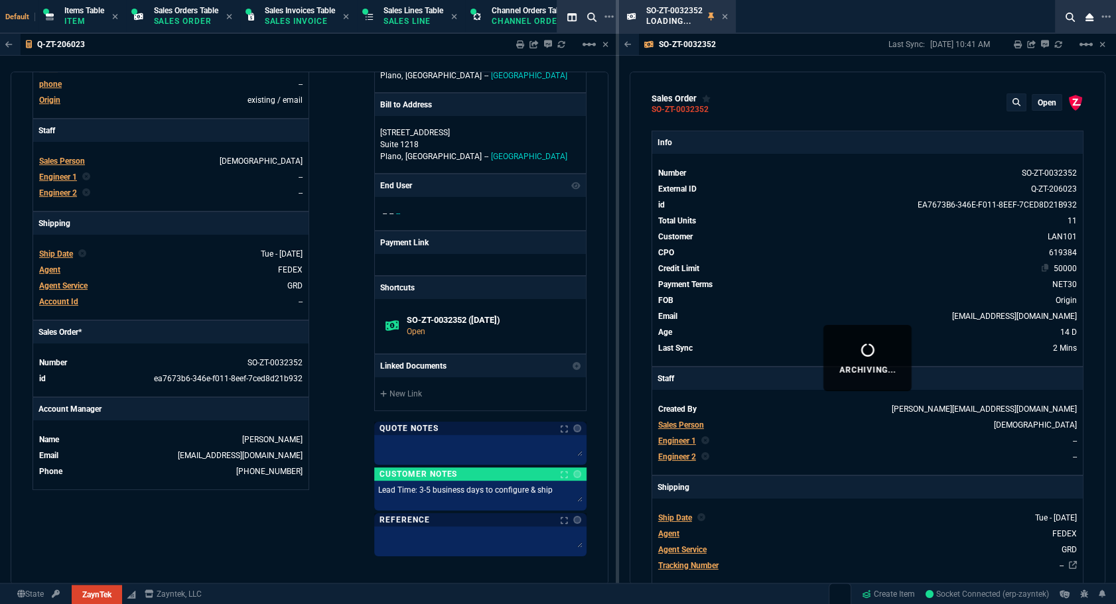
click at [825, 266] on td "50000" at bounding box center [891, 268] width 373 height 13
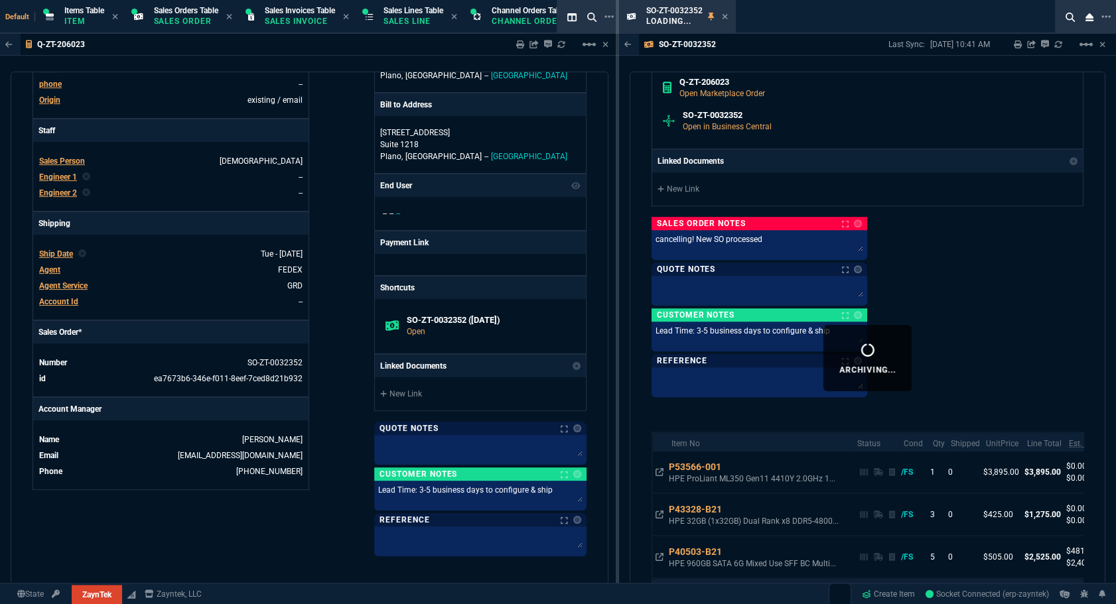
scroll to position [1050, 0]
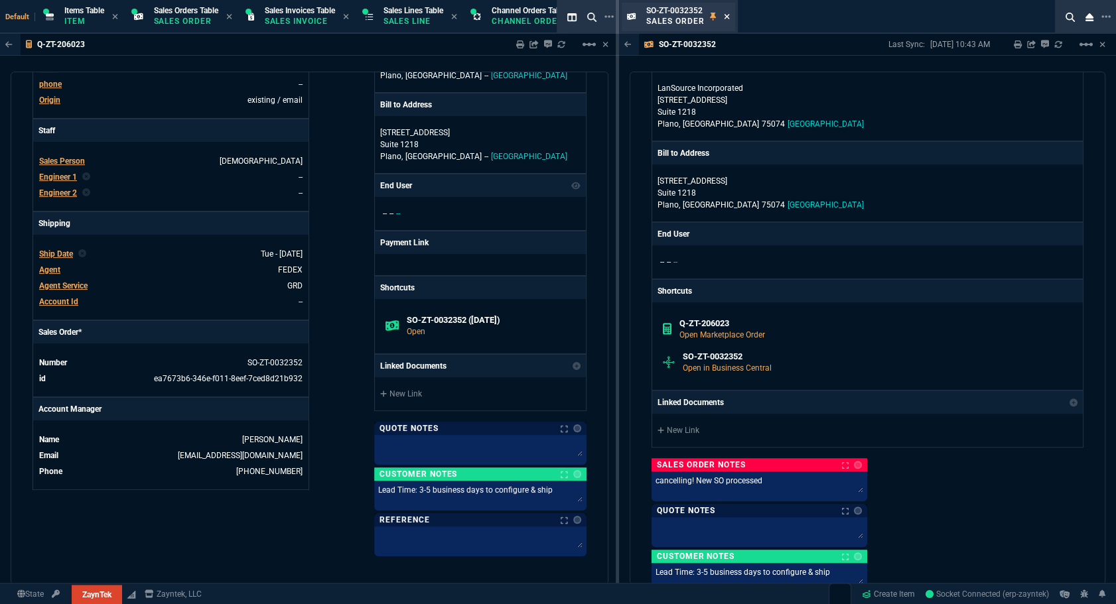
click at [725, 19] on icon at bounding box center [727, 17] width 6 height 8
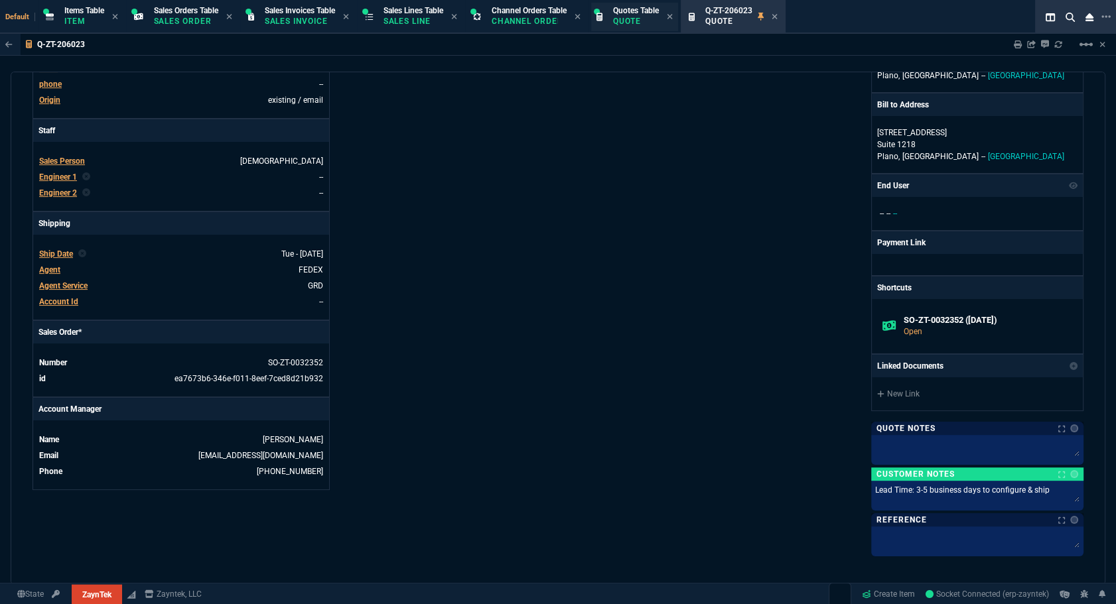
click at [647, 21] on p "Quote" at bounding box center [636, 21] width 46 height 11
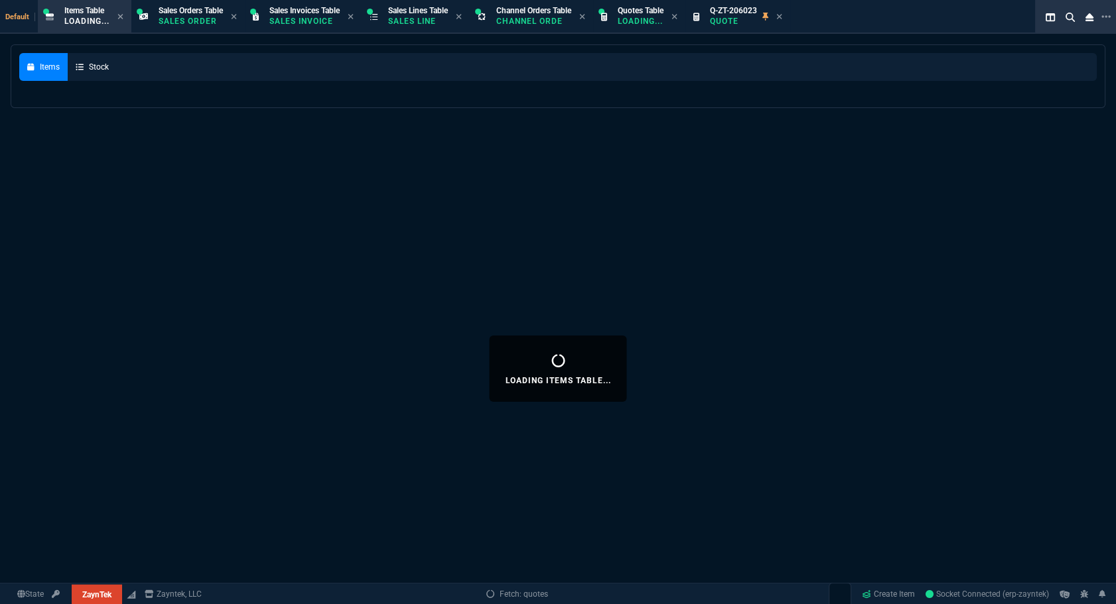
select select
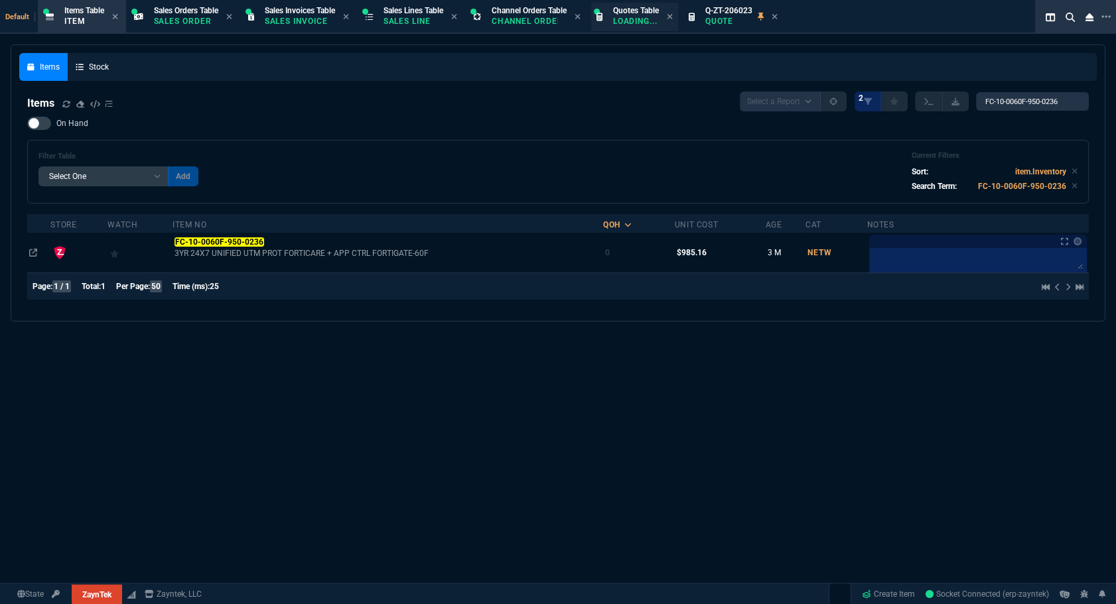
click at [645, 18] on p "Loading..." at bounding box center [636, 21] width 46 height 11
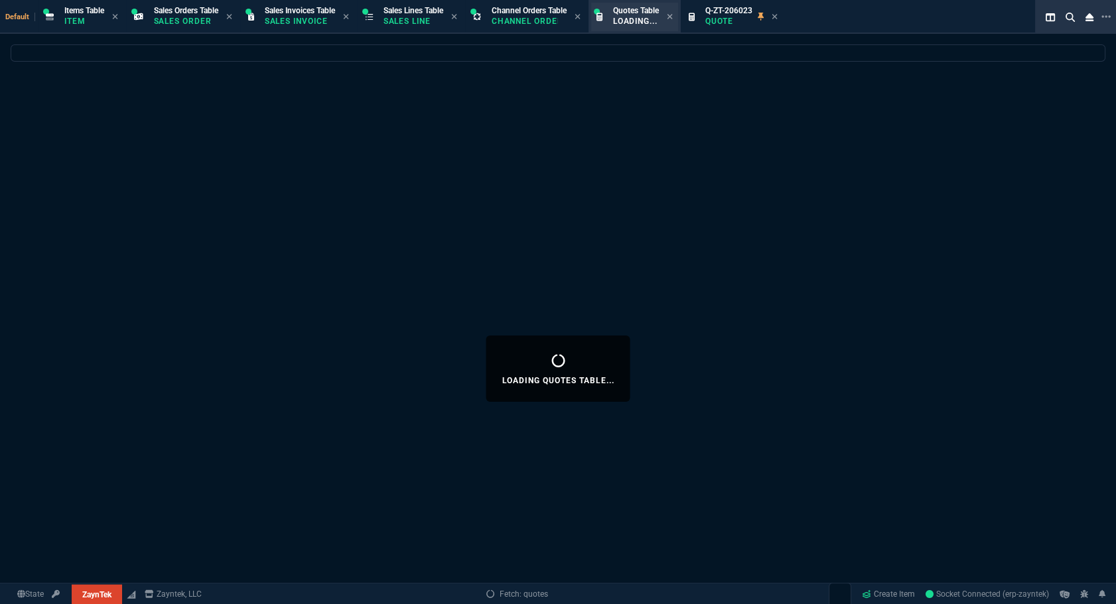
select select
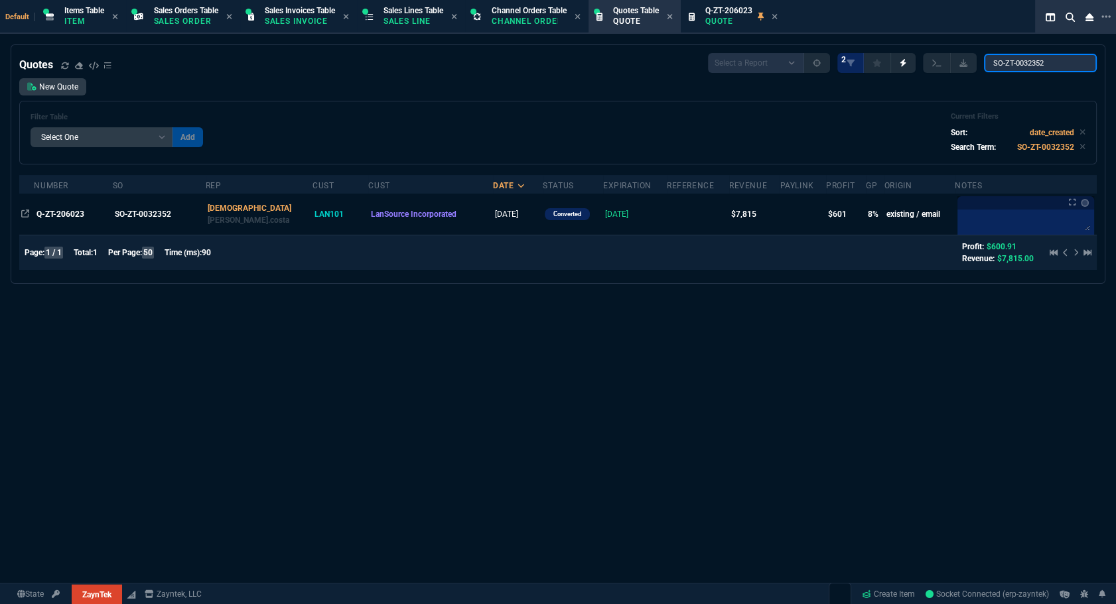
click at [825, 62] on input "SO-ZT-0032352" at bounding box center [1040, 63] width 113 height 19
drag, startPoint x: 1050, startPoint y: 62, endPoint x: 1031, endPoint y: 65, distance: 19.4
click at [825, 65] on input "SO-ZT-0032352" at bounding box center [1040, 63] width 113 height 19
paste input "76"
type input "SO-ZT-0032376"
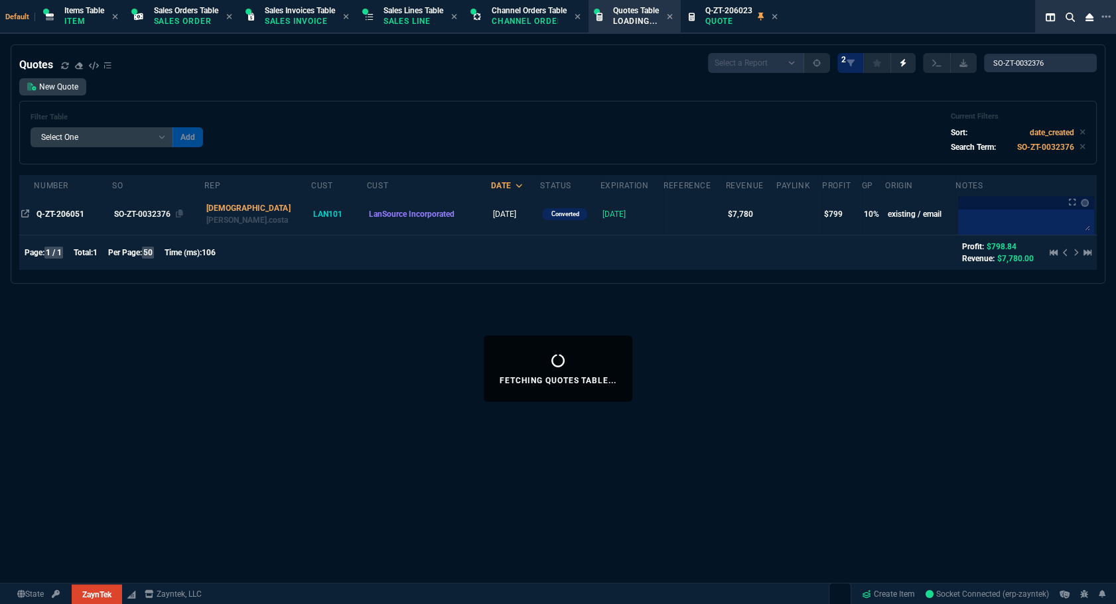
click at [131, 218] on div "SO-ZT-0032376" at bounding box center [156, 214] width 85 height 12
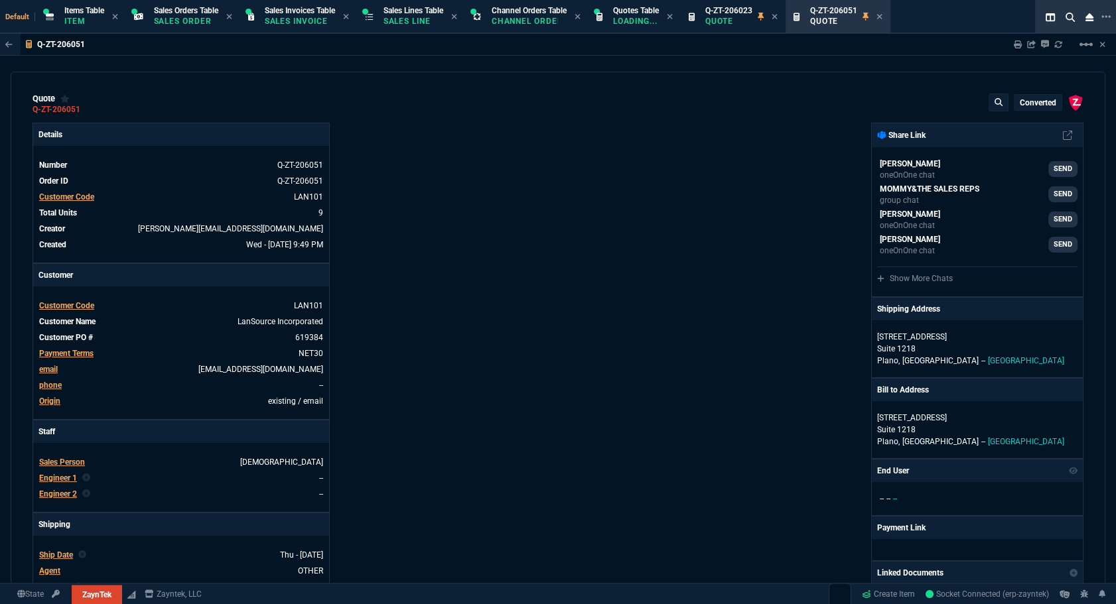
type input "0"
type input "6"
type input "278"
type input "11"
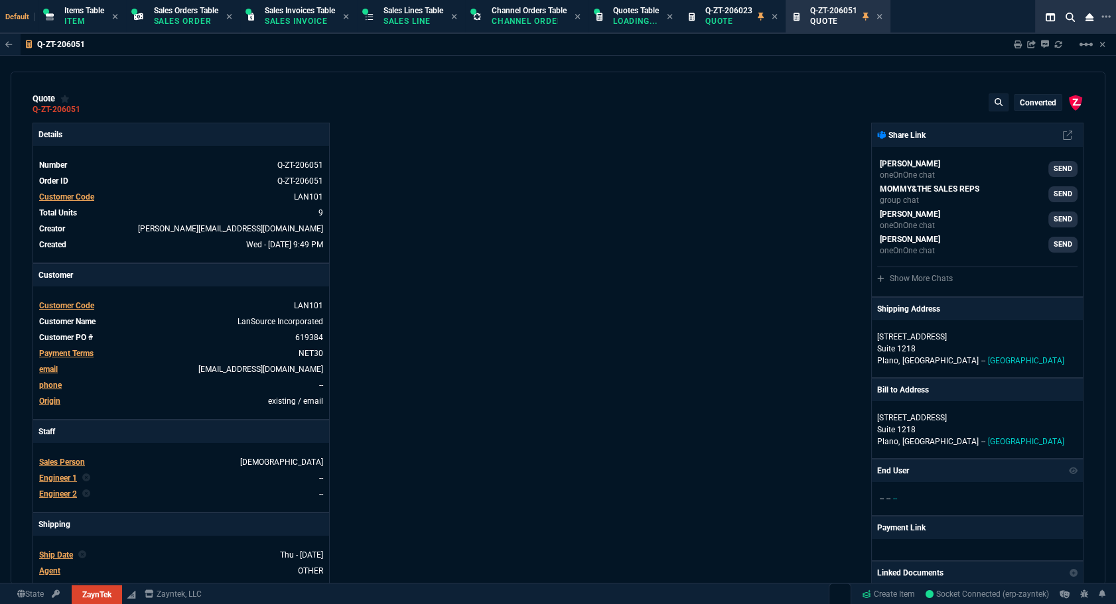
type input "55"
type input "72"
type input "305"
type input "18"
type input "74"
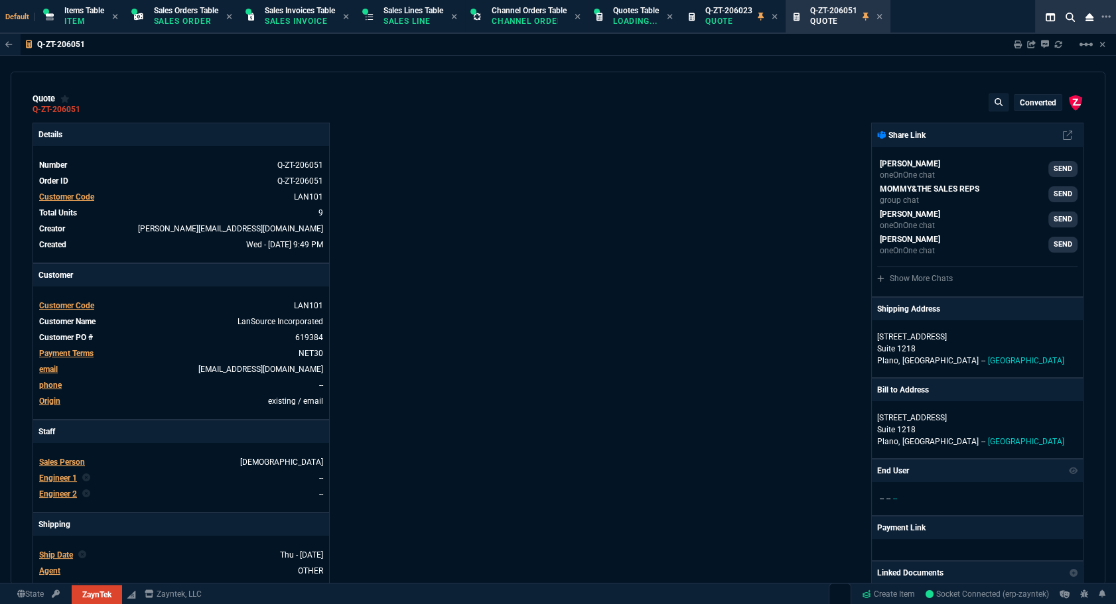
type input "83"
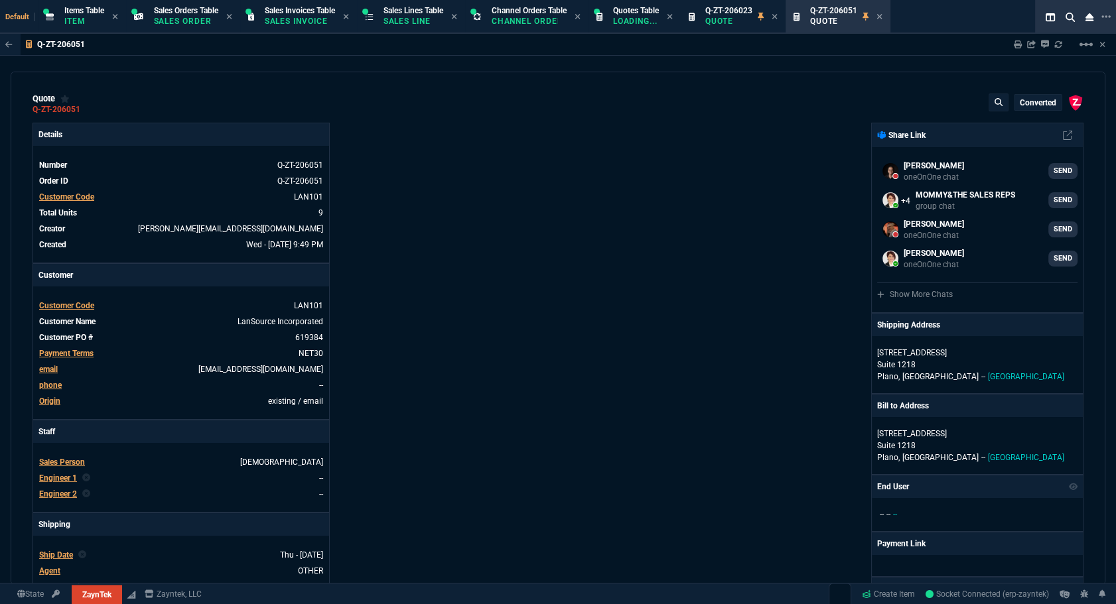
scroll to position [301, 0]
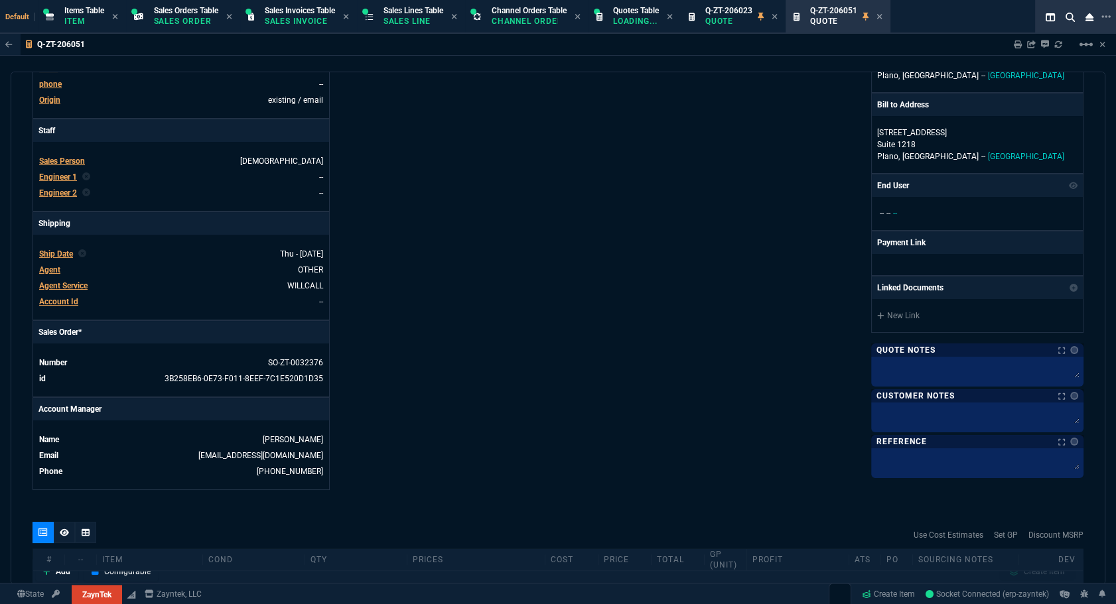
click at [297, 354] on tbody "Number SO-ZT-0032376 id 3B258EB6-0E73-F011-8EEF-7C1E520D1D35" at bounding box center [180, 370] width 285 height 32
click at [298, 361] on link "SO-ZT-0032376" at bounding box center [295, 362] width 55 height 9
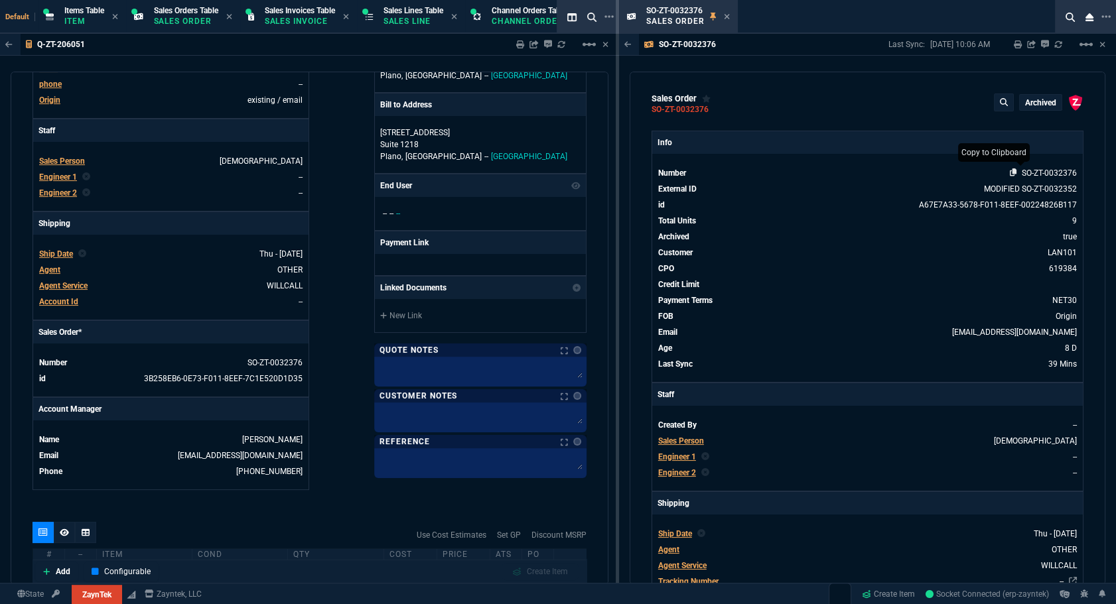
click at [825, 171] on icon at bounding box center [1013, 173] width 7 height 8
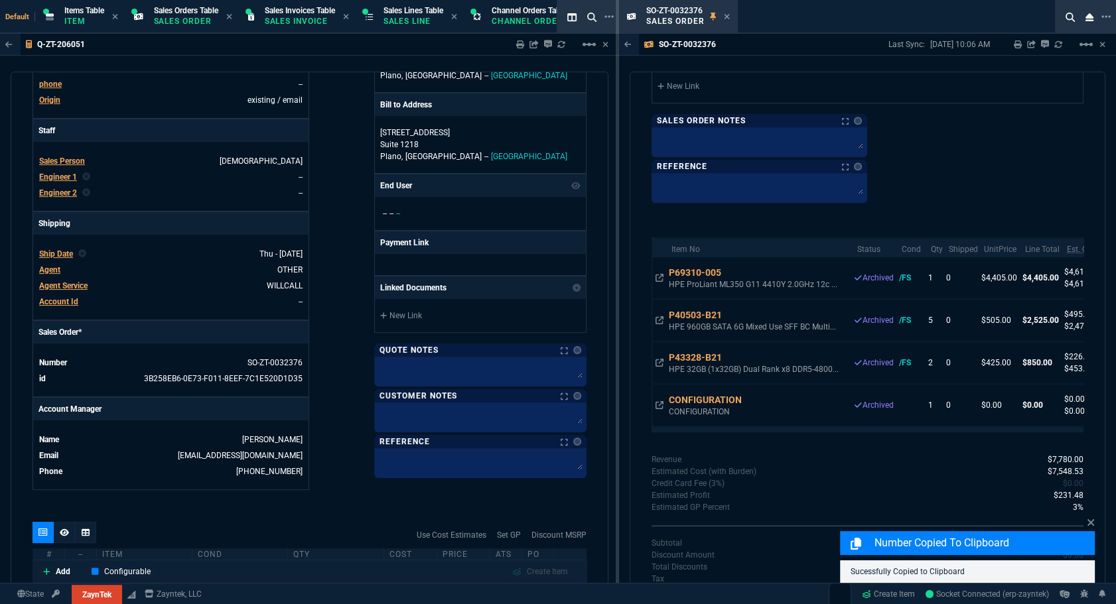
scroll to position [1440, 0]
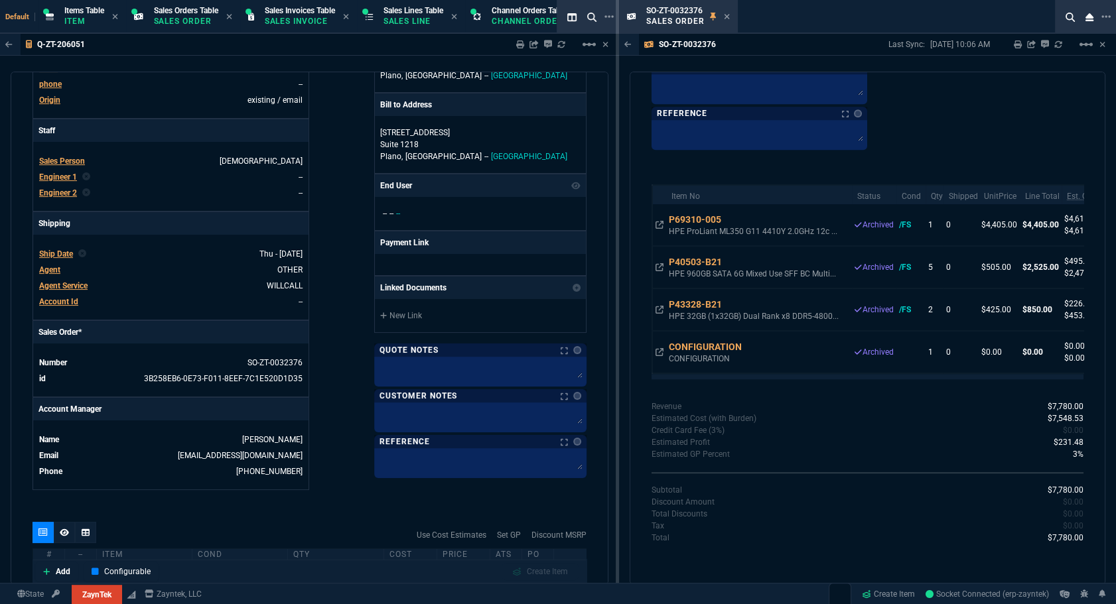
click at [825, 149] on div "sales order SO-ZT-0032376 Archived ZaynTek, LLC 2609 Technology Dr Suite 200 Pl…" at bounding box center [868, 328] width 476 height 513
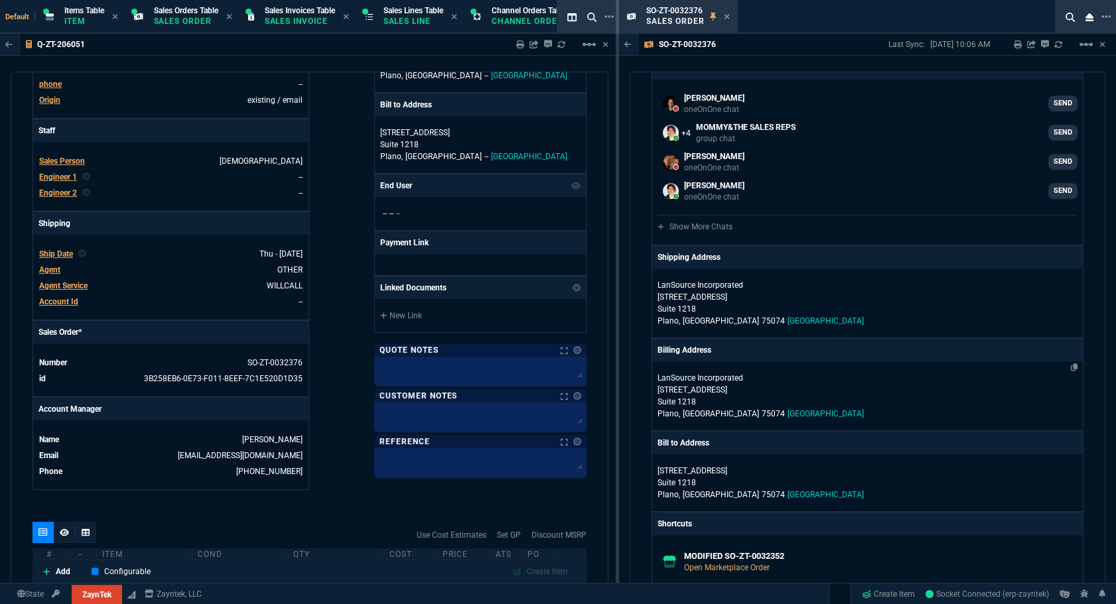
scroll to position [957, 0]
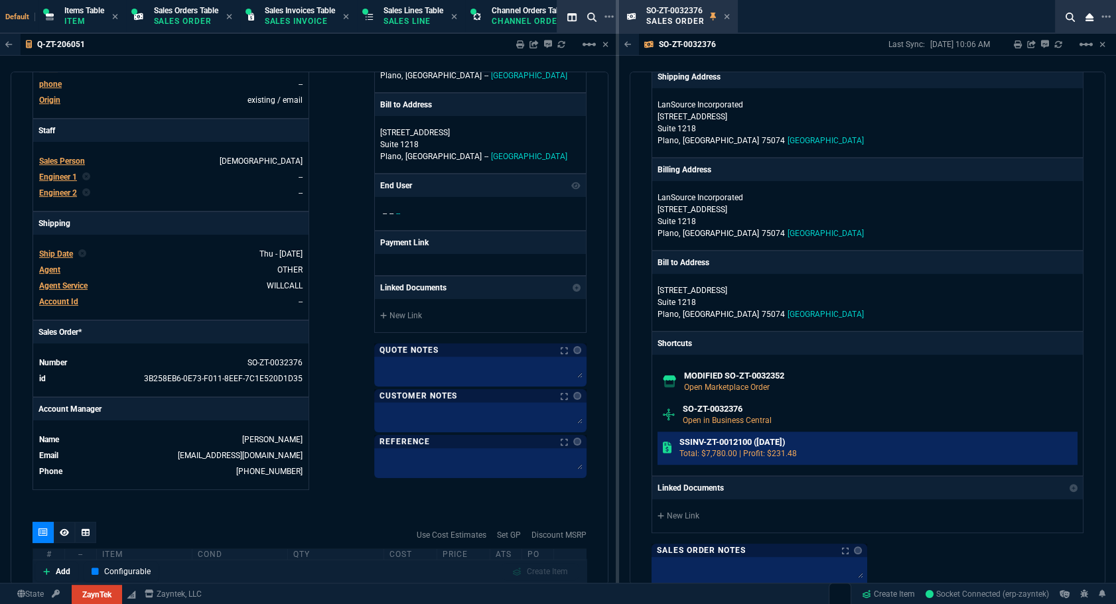
click at [739, 449] on p "Total: $7,780.00 | Profit: $231.48" at bounding box center [875, 454] width 393 height 12
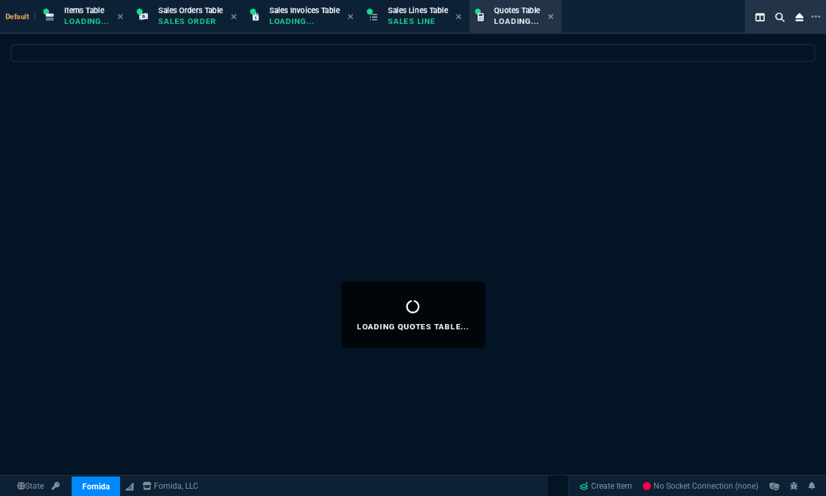
select select
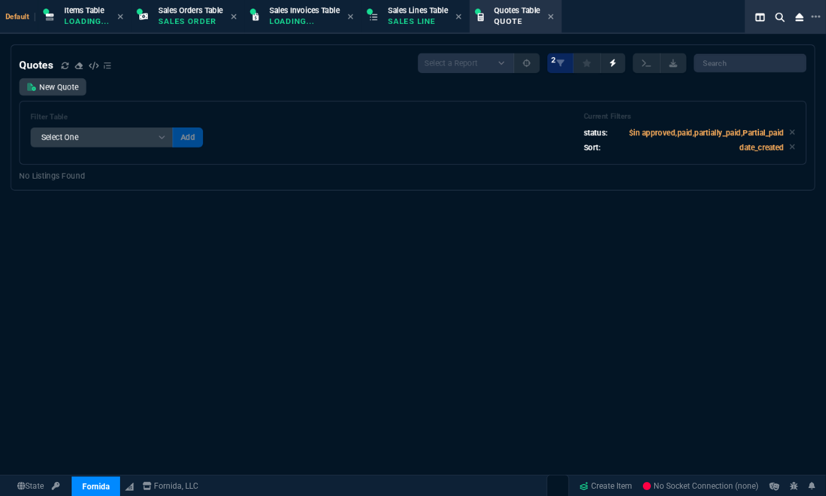
select select "12: [PERSON_NAME]"
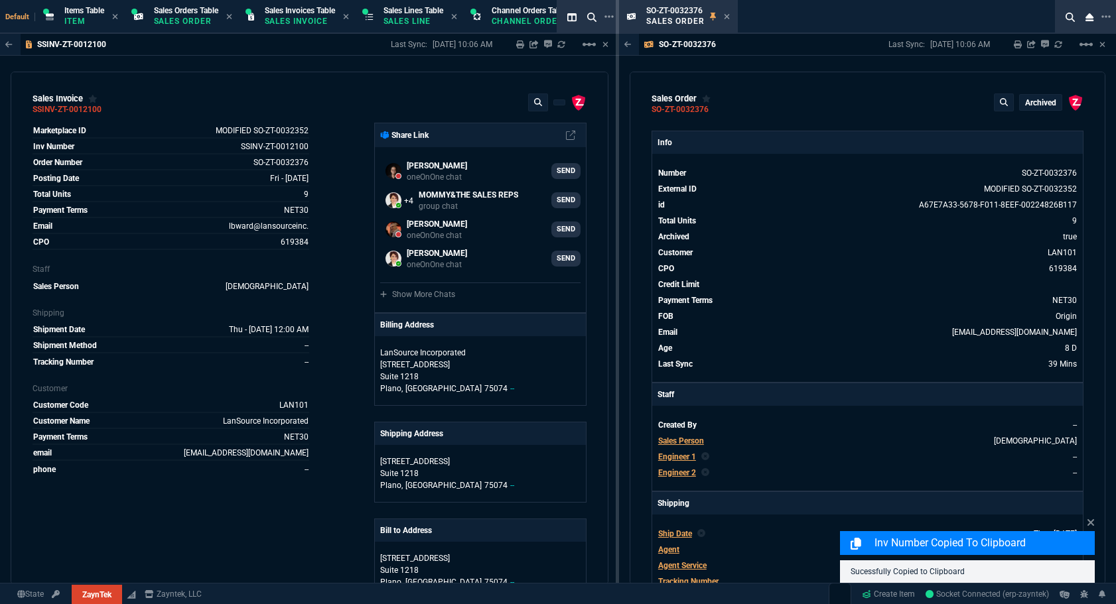
select select "12: [PERSON_NAME]"
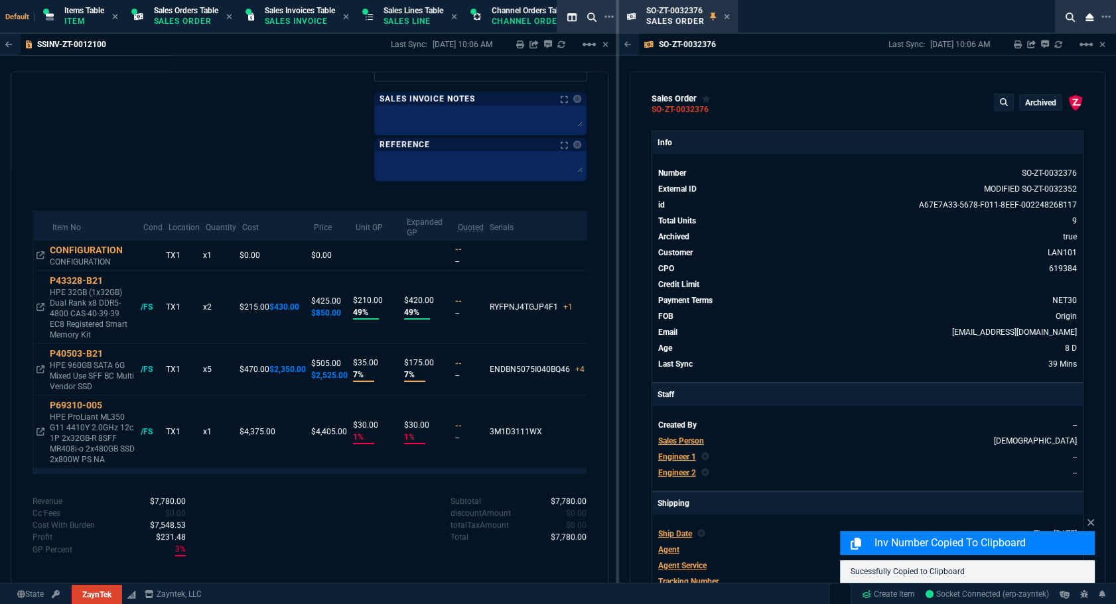
scroll to position [957, 0]
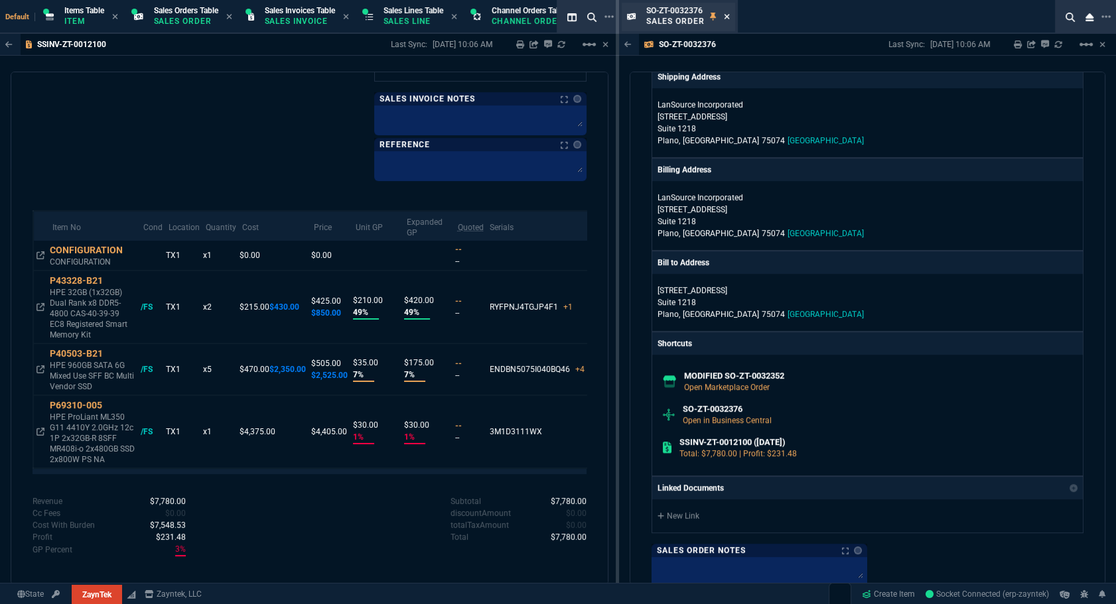
click at [725, 17] on icon at bounding box center [726, 16] width 5 height 5
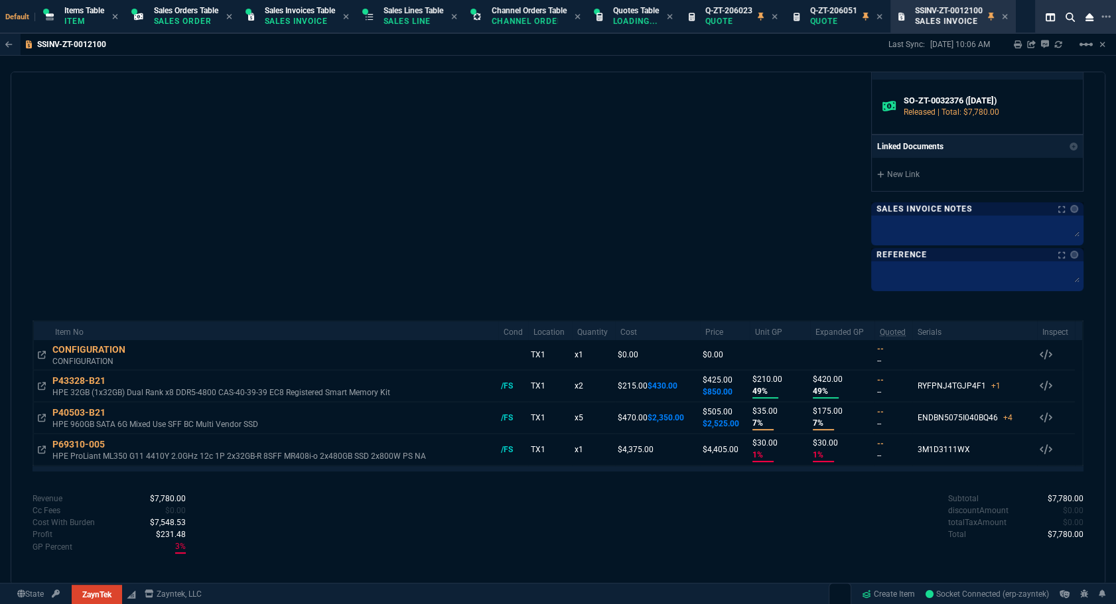
scroll to position [540, 0]
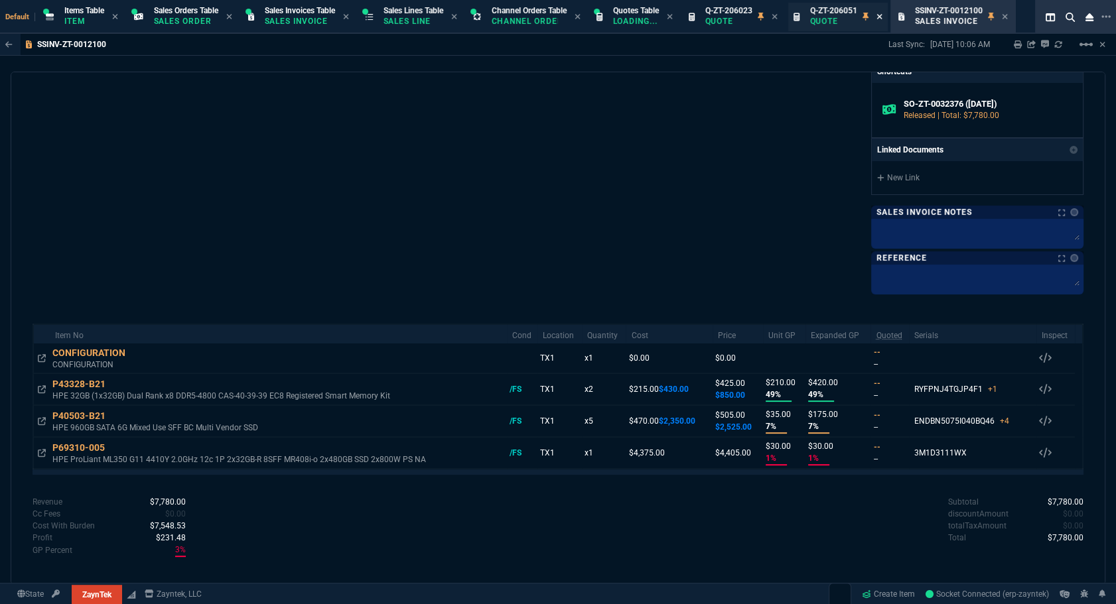
click at [778, 16] on icon at bounding box center [775, 17] width 6 height 8
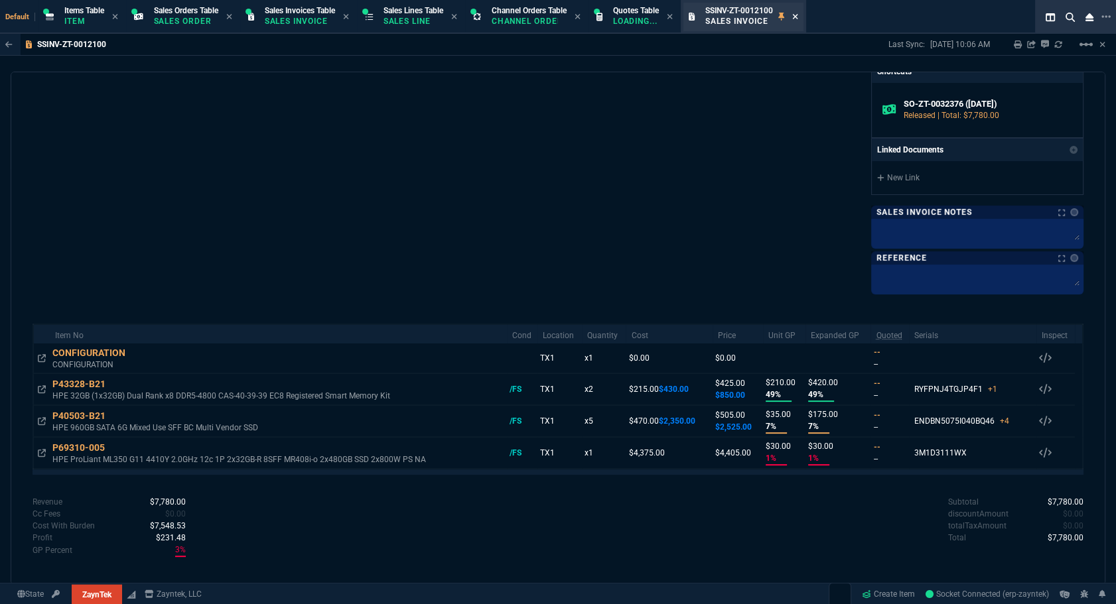
click at [798, 17] on icon at bounding box center [795, 17] width 6 height 8
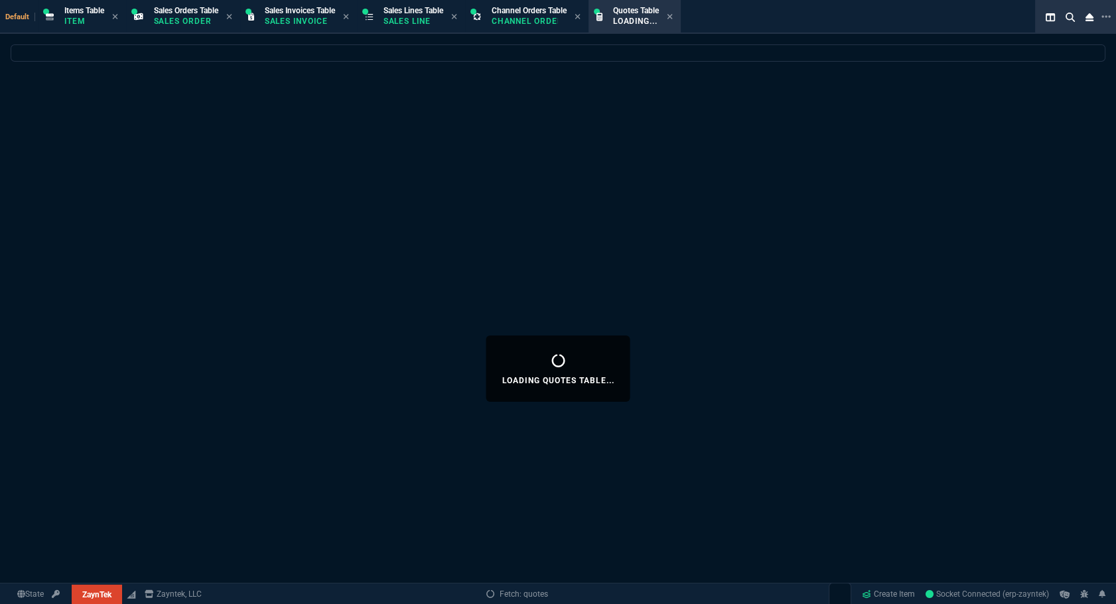
select select
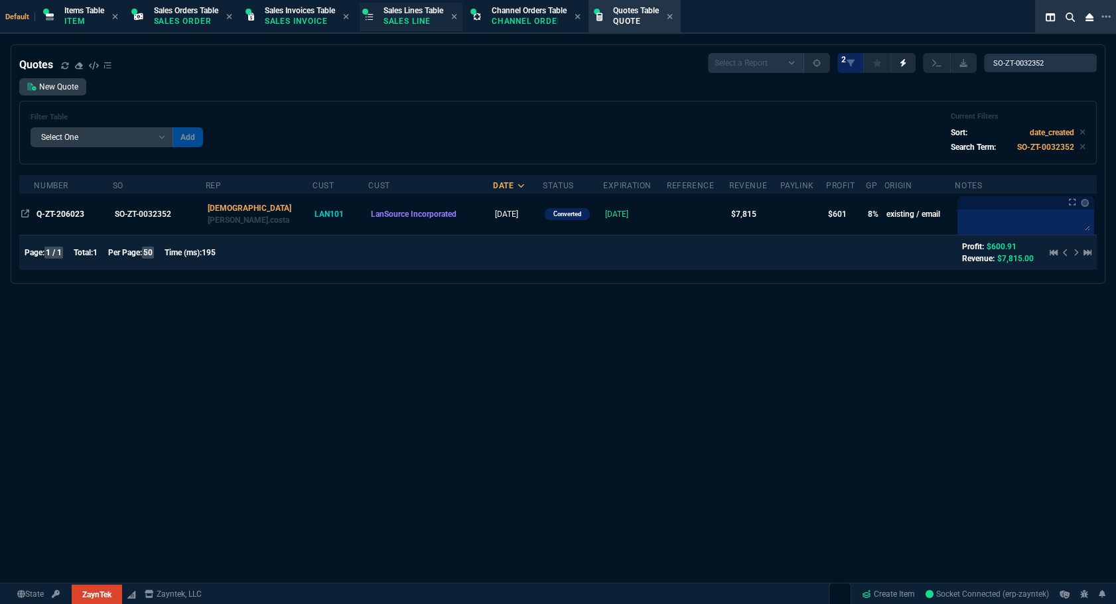
click at [423, 19] on p "Sales Line" at bounding box center [413, 21] width 60 height 11
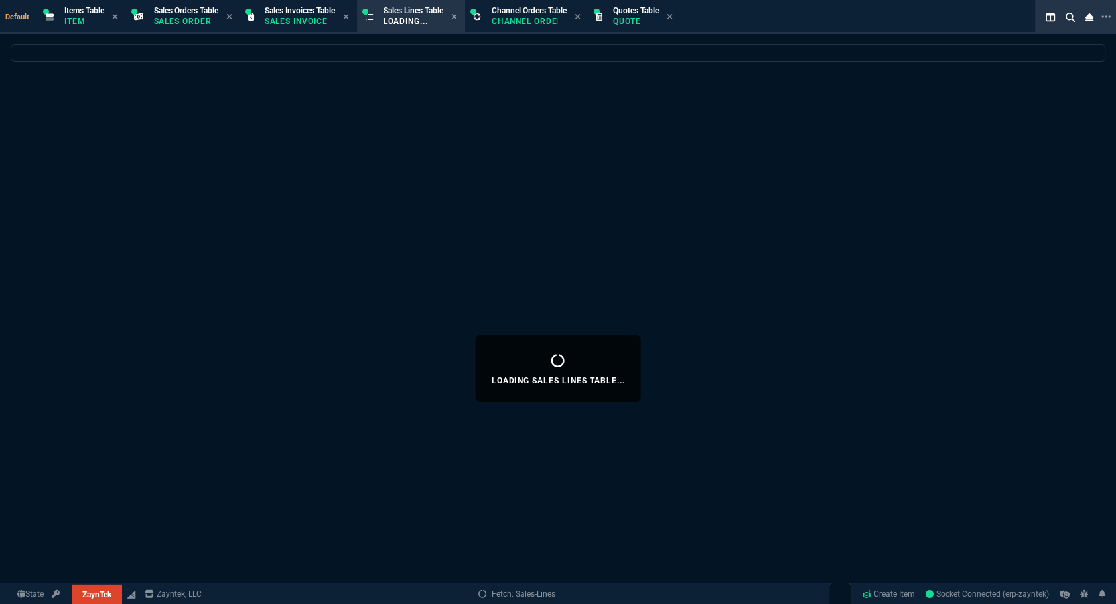
select select
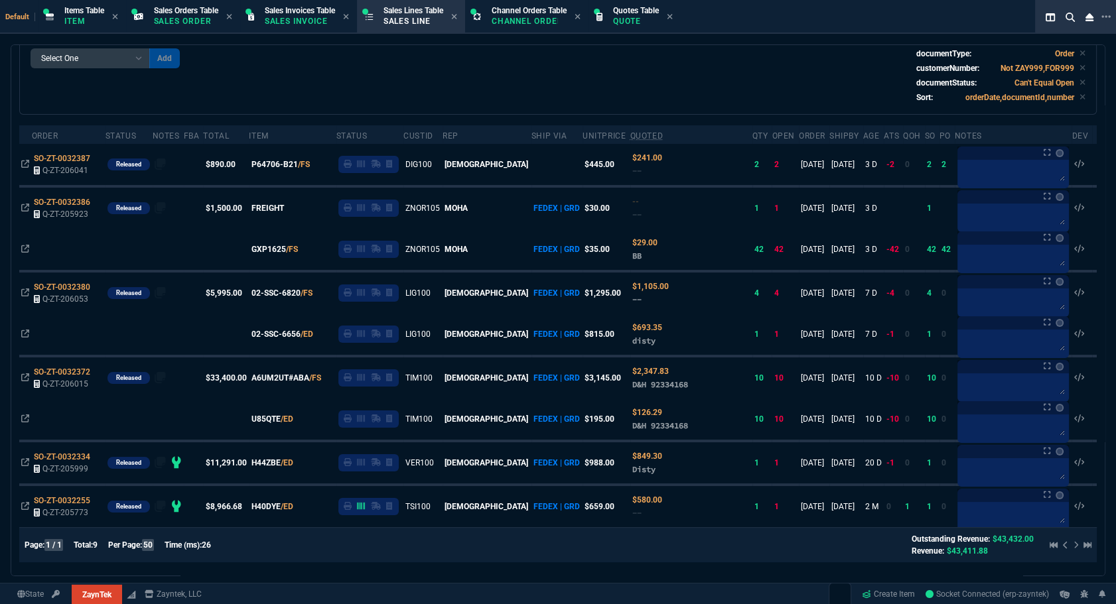
scroll to position [0, 0]
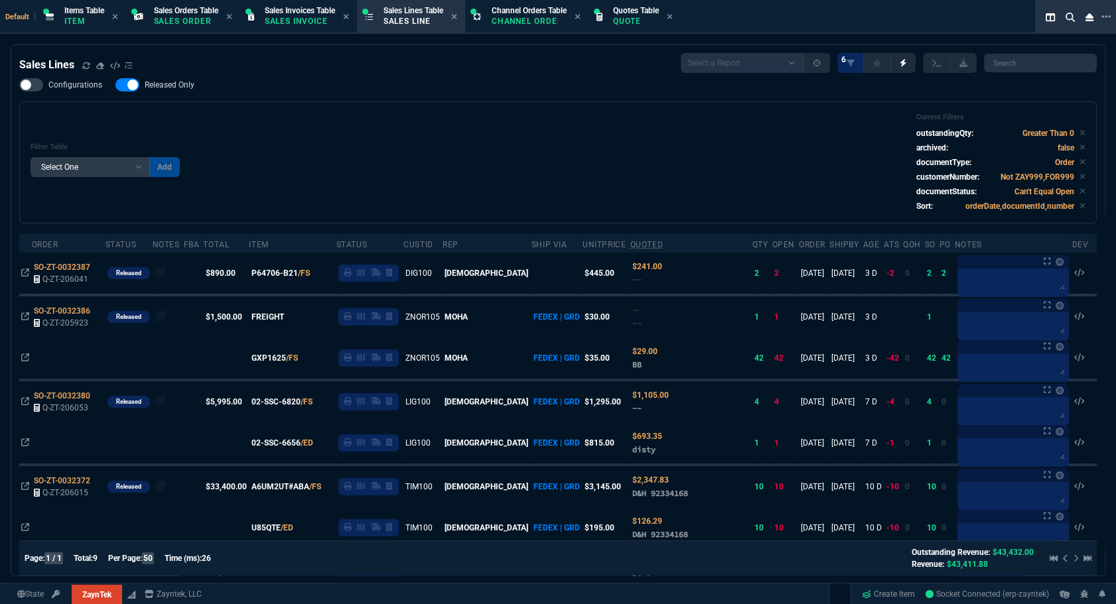
click at [129, 85] on div at bounding box center [127, 84] width 24 height 13
click at [115, 85] on input "Released Only" at bounding box center [115, 85] width 1 height 1
checkbox input "false"
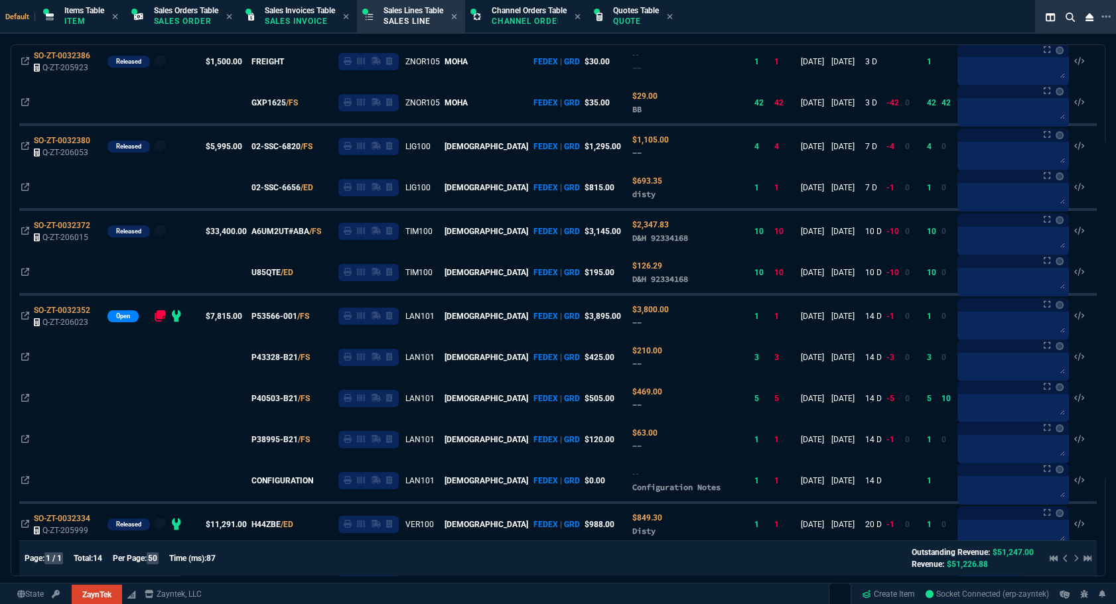
scroll to position [303, 0]
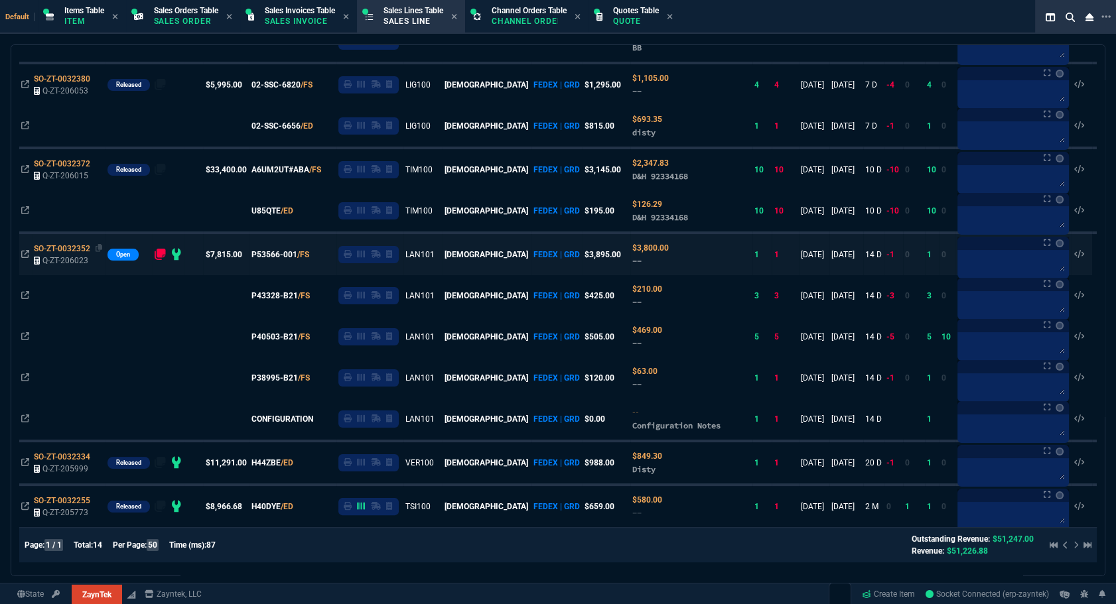
click at [62, 244] on span "SO-ZT-0032352" at bounding box center [62, 248] width 56 height 9
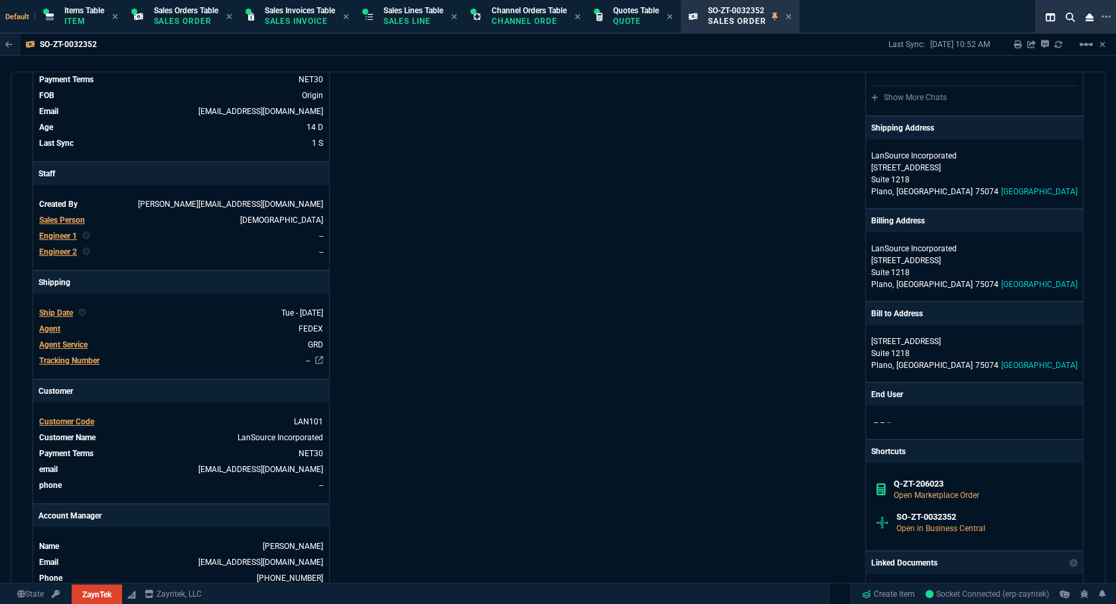
scroll to position [16, 0]
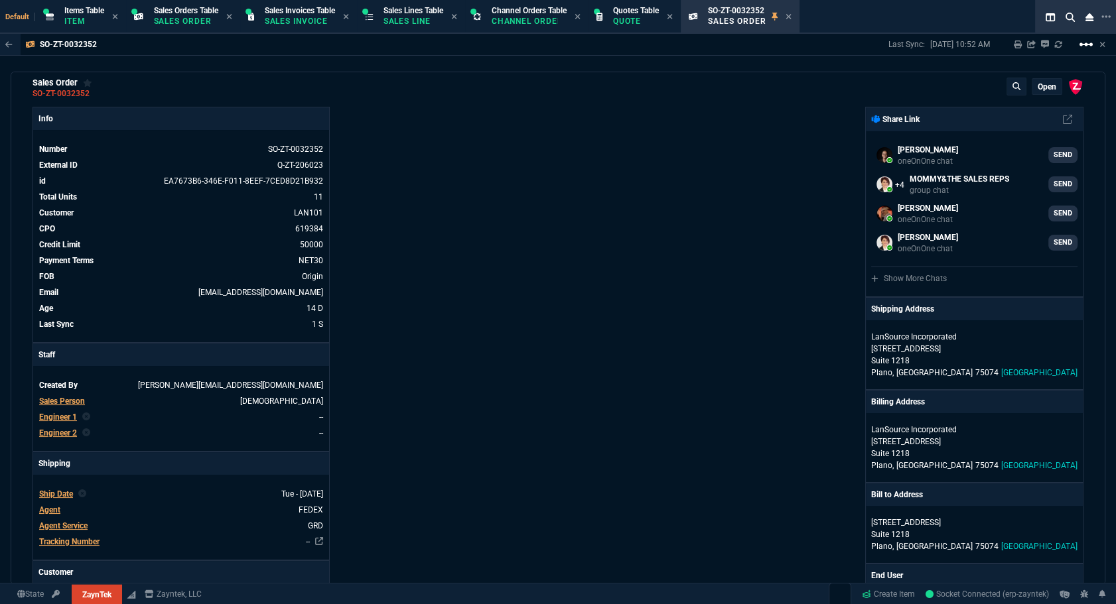
click at [1081, 48] on mat-icon "linear_scale" at bounding box center [1086, 44] width 16 height 16
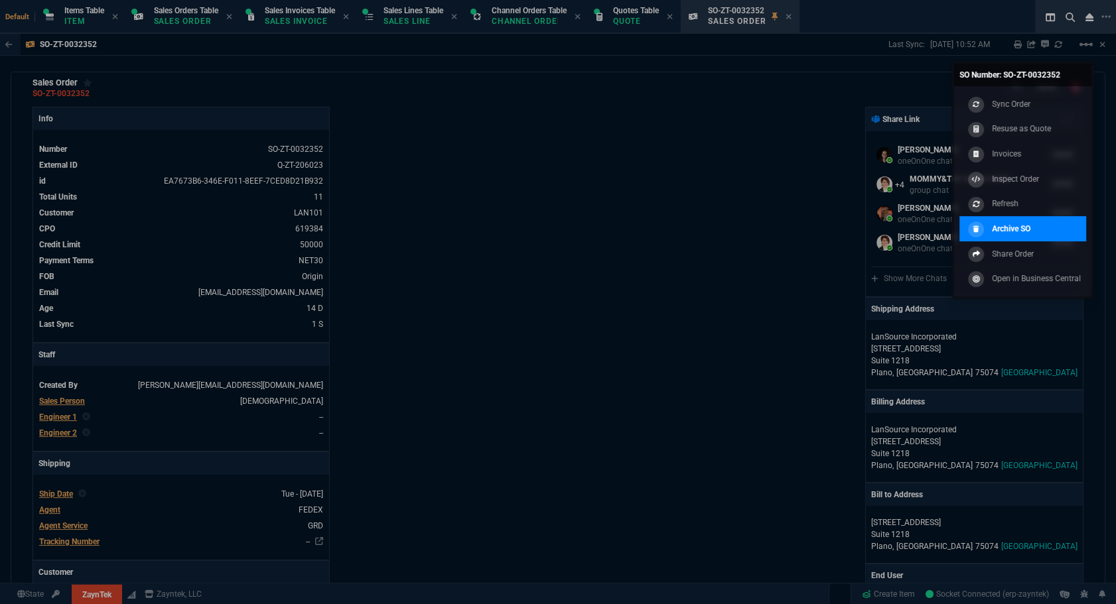
click at [999, 232] on p "Archive SO" at bounding box center [1011, 229] width 38 height 12
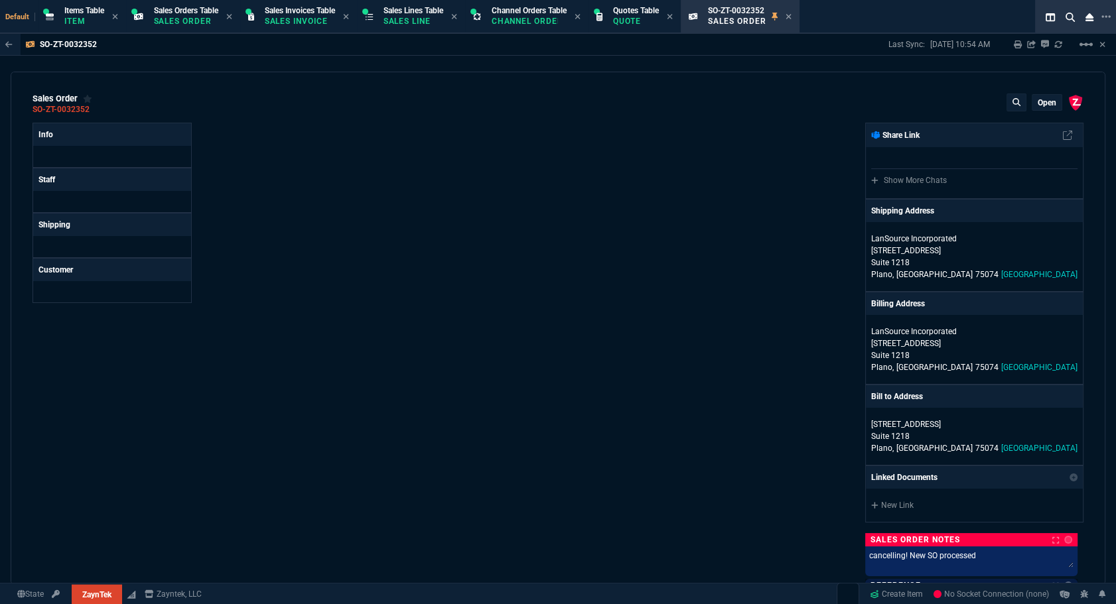
select select "12: [PERSON_NAME]"
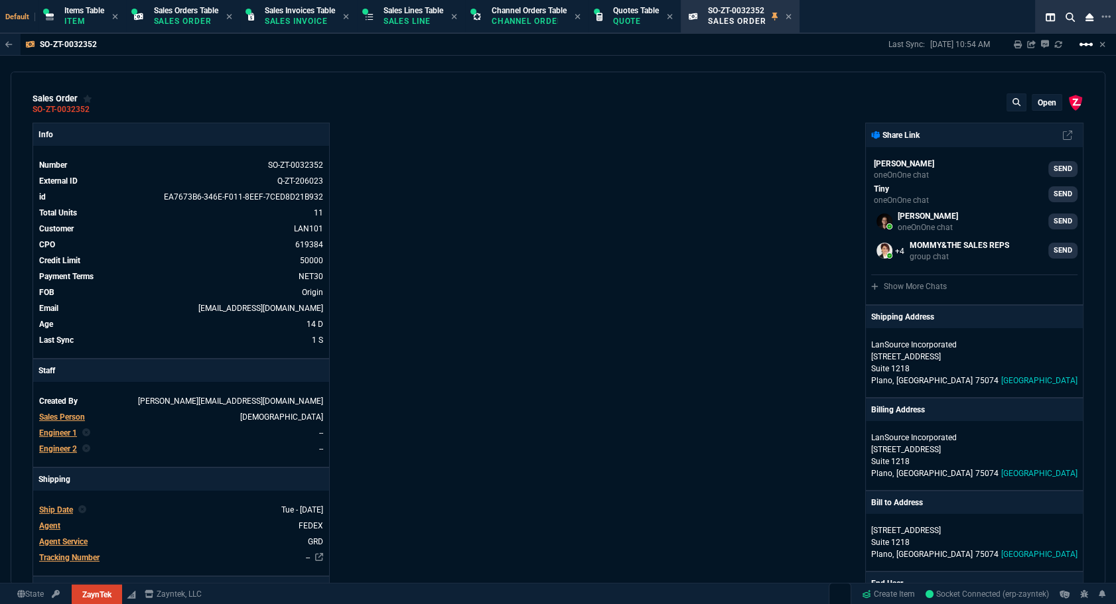
click at [1086, 47] on mat-icon "linear_scale" at bounding box center [1086, 44] width 16 height 16
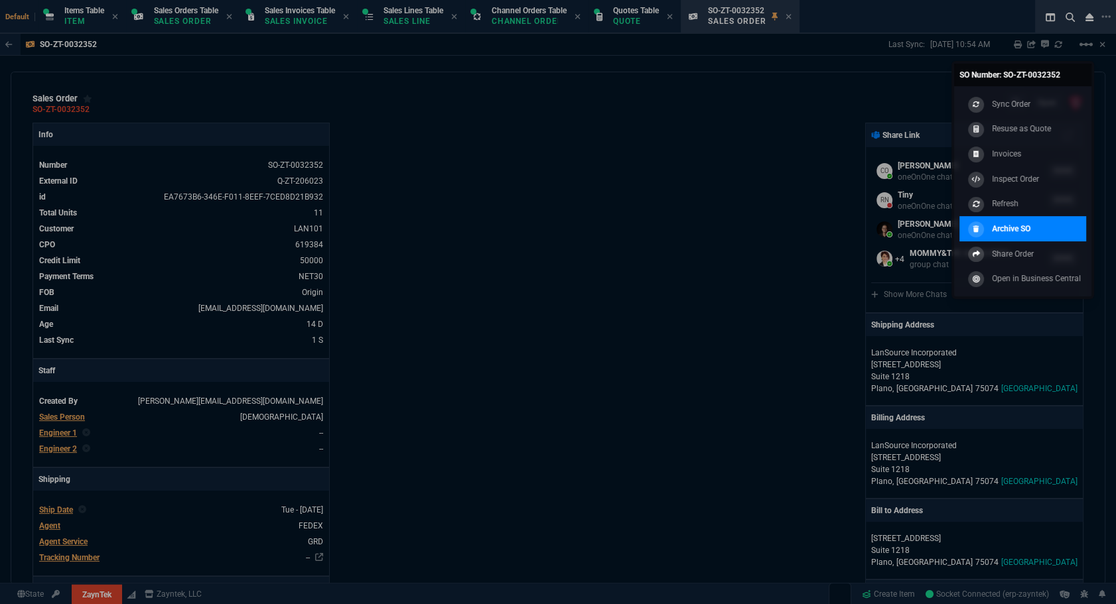
click at [988, 232] on div "Archive SO" at bounding box center [998, 229] width 66 height 15
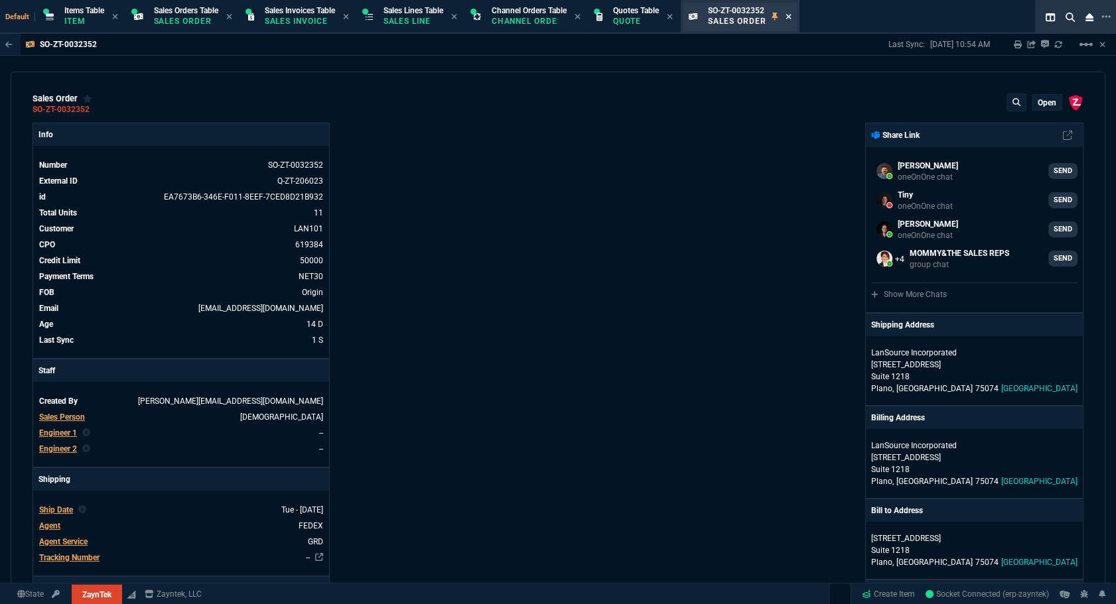
click at [791, 19] on icon at bounding box center [788, 17] width 6 height 8
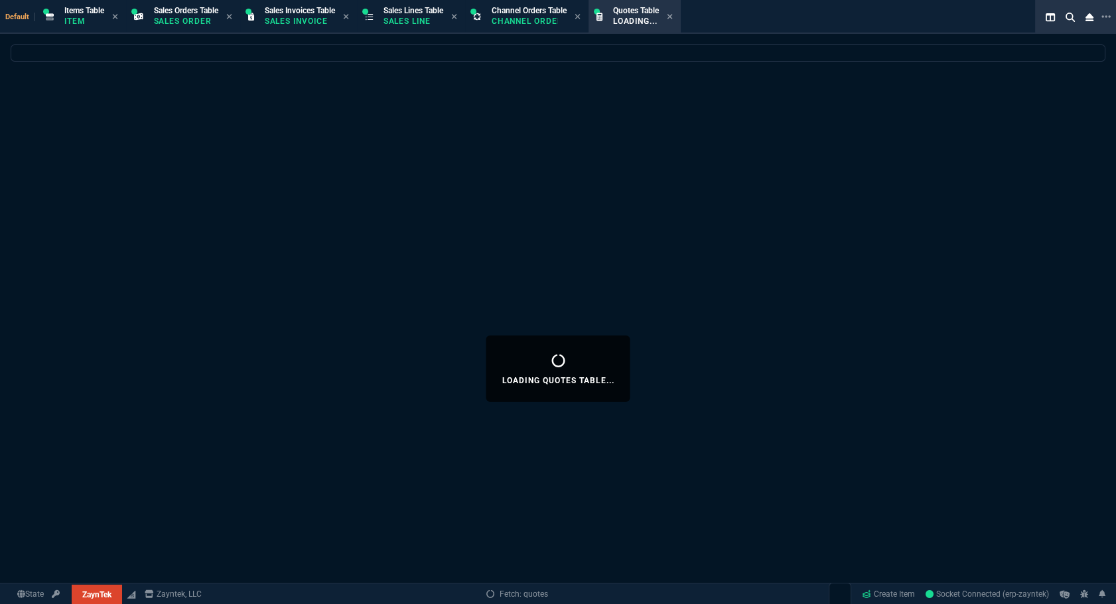
select select
